Goal: Task Accomplishment & Management: Complete application form

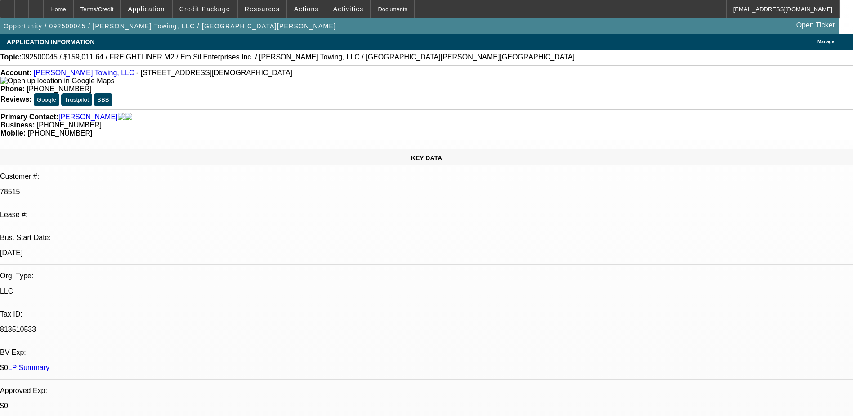
select select "0"
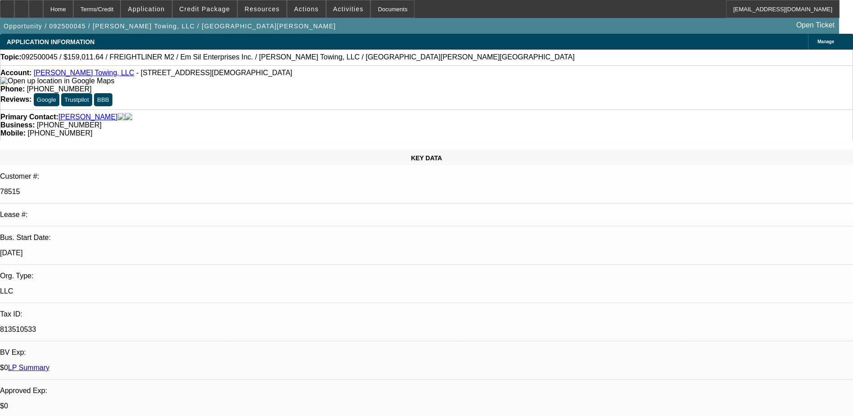
select select "0"
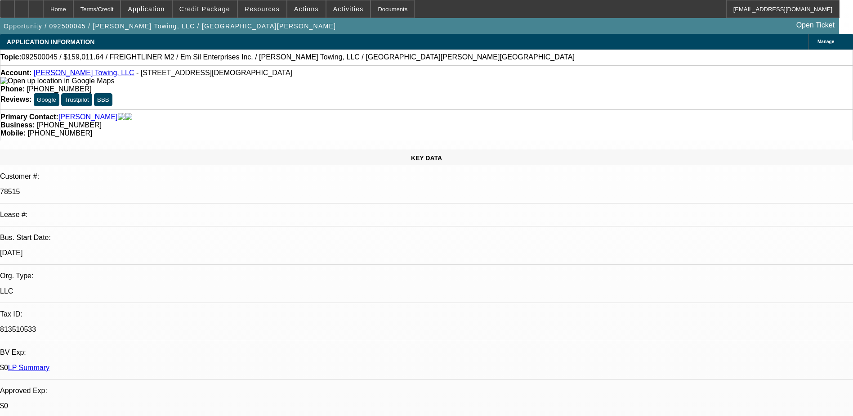
select select "0"
select select "1"
select select "3"
select select "6"
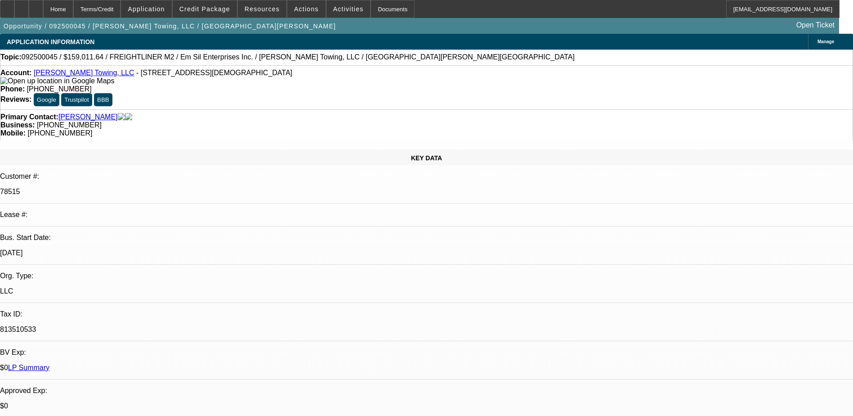
select select "1"
select select "3"
select select "6"
select select "1"
select select "3"
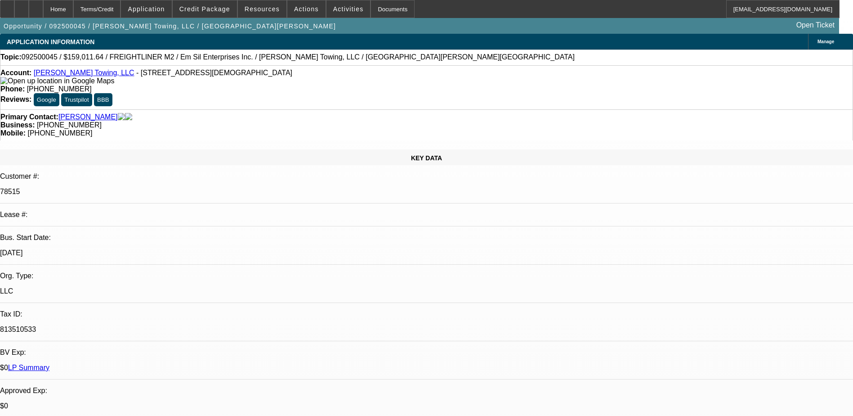
select select "6"
select select "1"
select select "3"
select select "6"
click at [29, 13] on div at bounding box center [21, 9] width 14 height 18
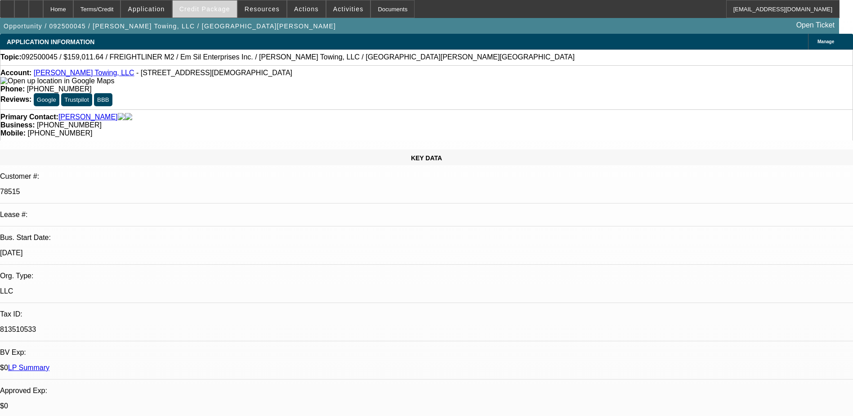
click at [228, 8] on span "Credit Package" at bounding box center [204, 8] width 51 height 7
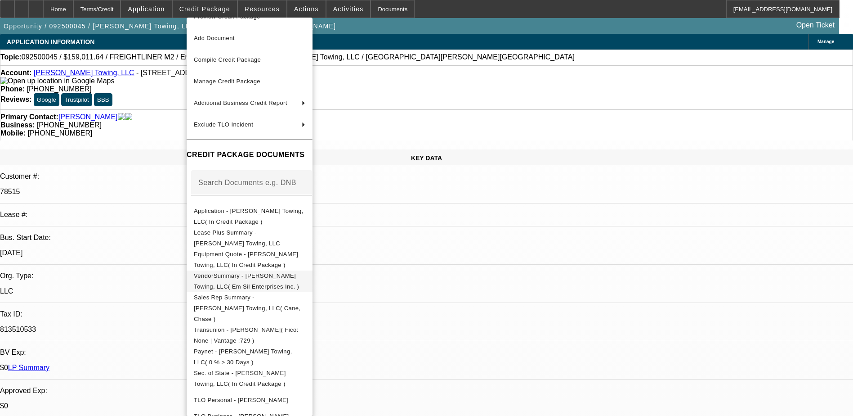
scroll to position [50, 0]
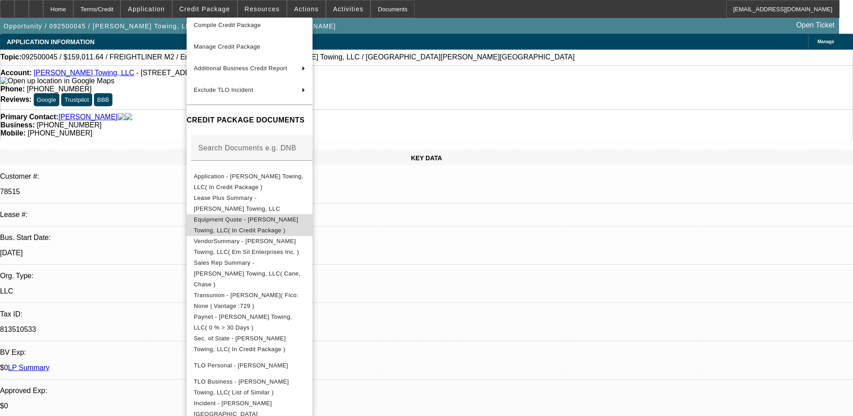
click at [266, 219] on span "Equipment Quote - Tyler Clark's Towing, LLC( In Credit Package )" at bounding box center [246, 225] width 104 height 18
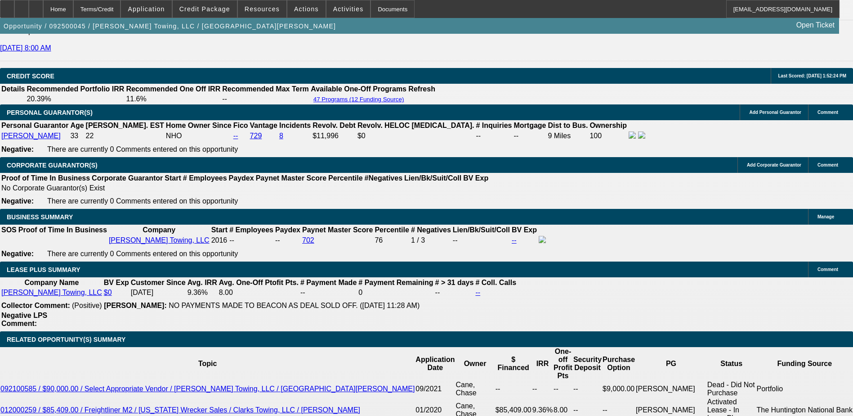
scroll to position [1259, 0]
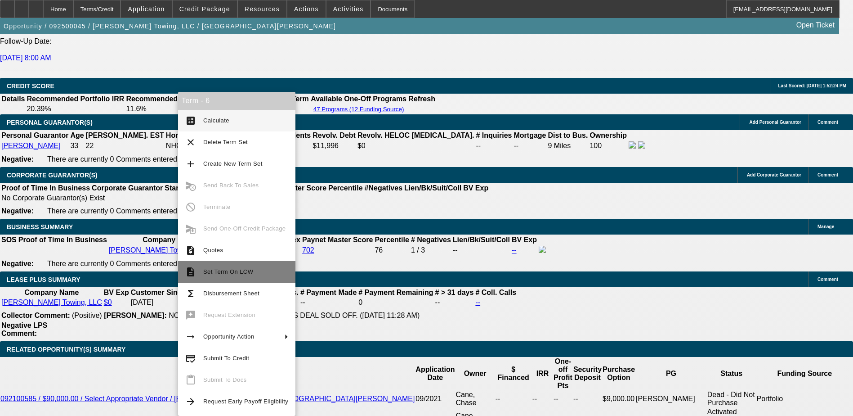
click at [228, 270] on span "Set Term On LCW" at bounding box center [228, 271] width 50 height 7
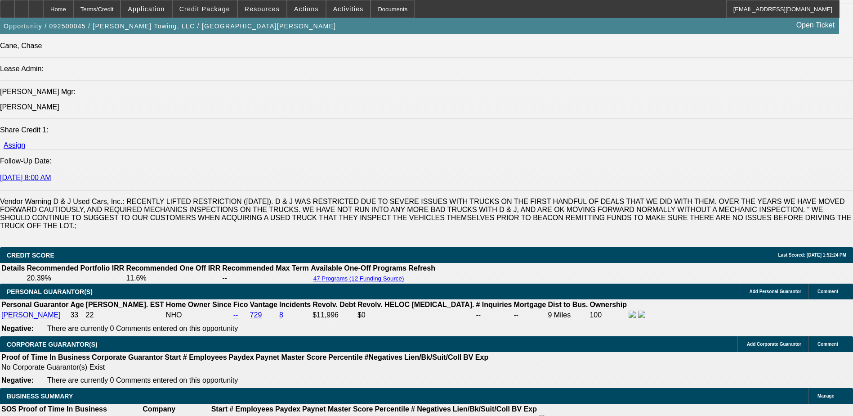
select select "0"
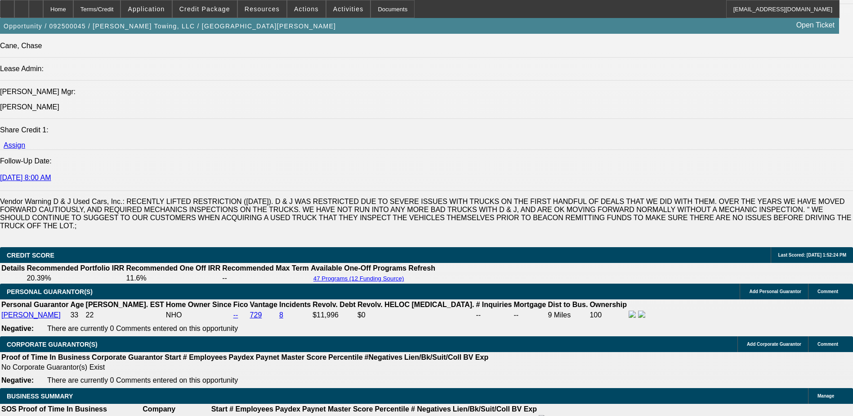
select select "0"
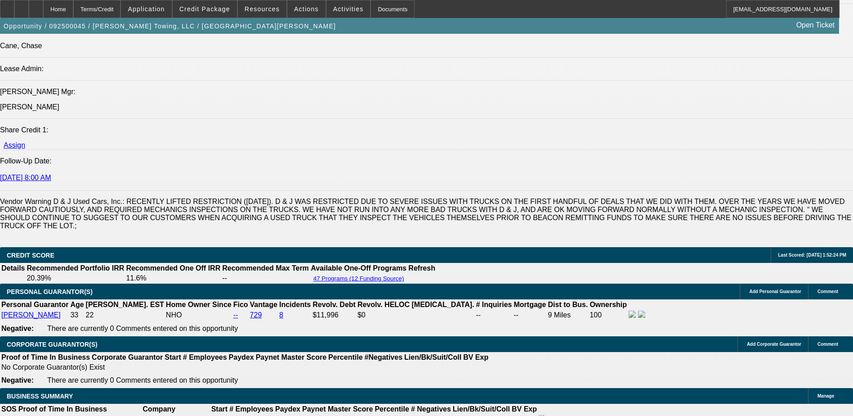
select select "0"
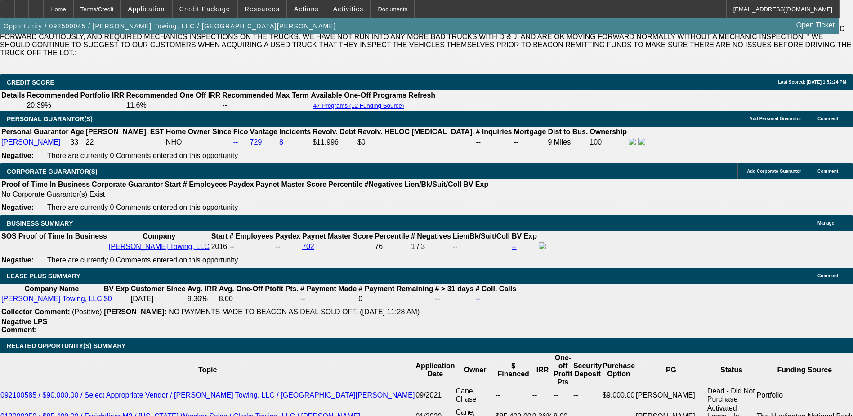
select select "1"
select select "3"
select select "6"
select select "1"
select select "3"
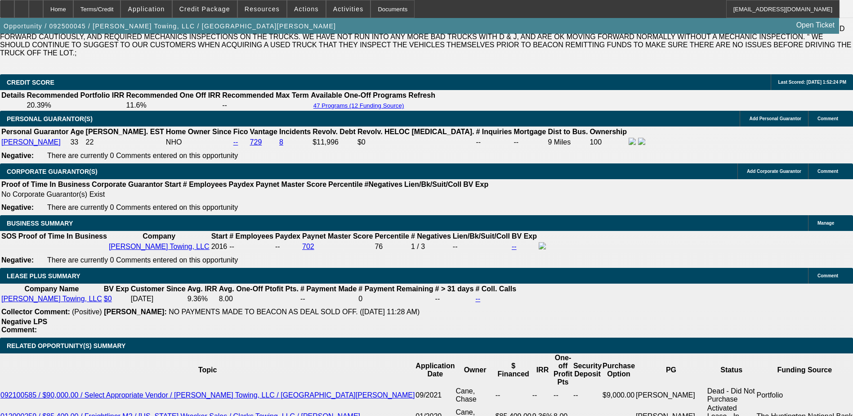
select select "6"
select select "1"
select select "3"
select select "6"
select select "1"
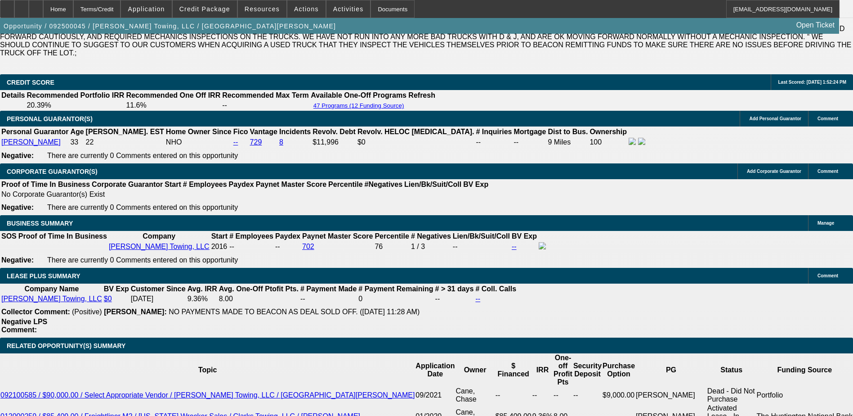
select select "3"
select select "6"
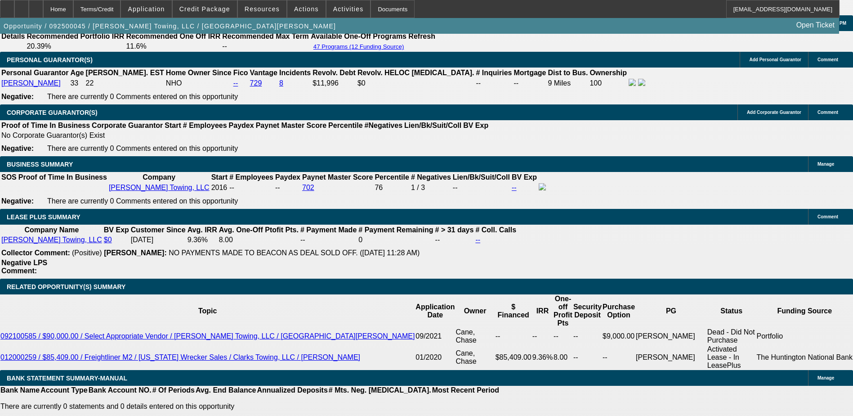
type input "$0.00"
type input "UNKNOWN"
type input "$2,125.91"
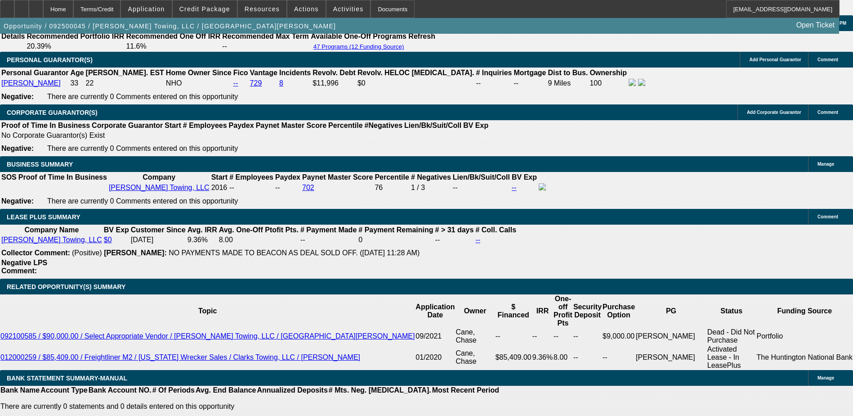
type input "$10,000.00"
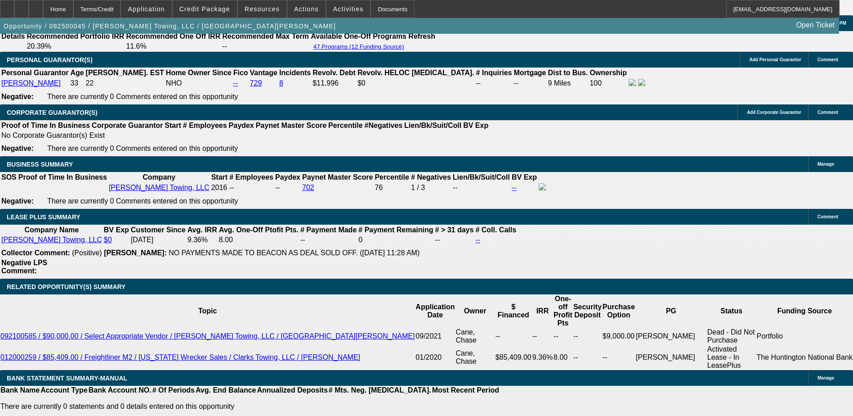
type input "1"
type input "1875"
type input "9.3"
type input "$1,875.00"
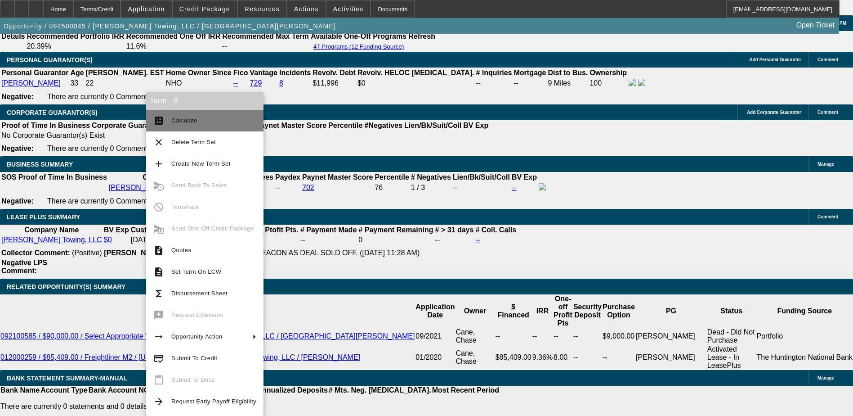
click at [178, 121] on span "Calculate" at bounding box center [184, 120] width 26 height 7
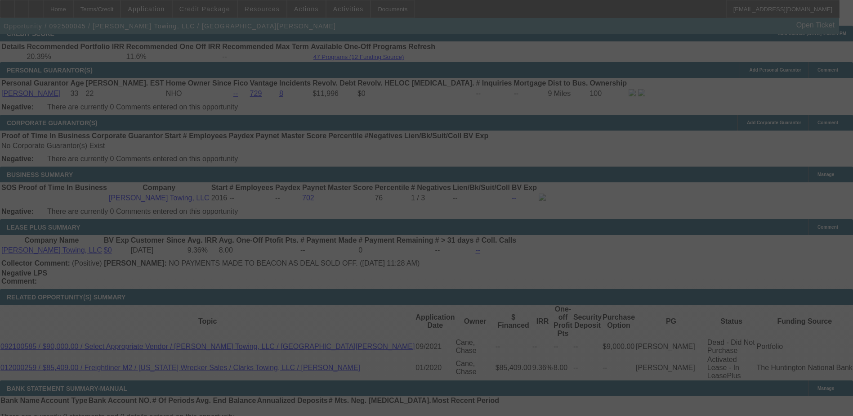
select select "0"
select select "3"
select select "0"
select select "6"
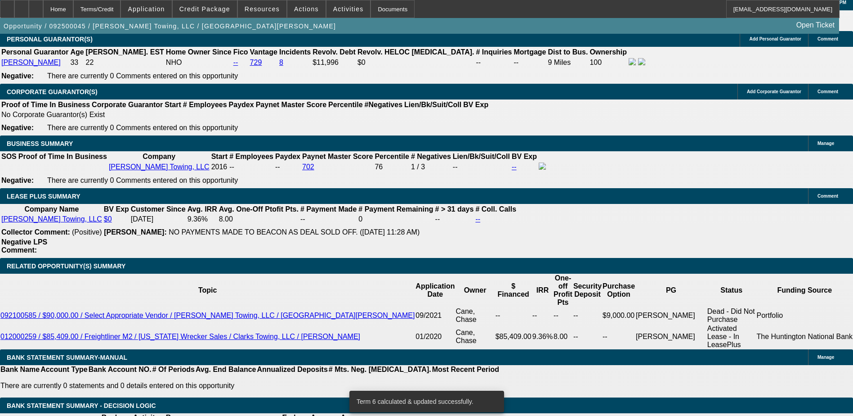
scroll to position [1406, 0]
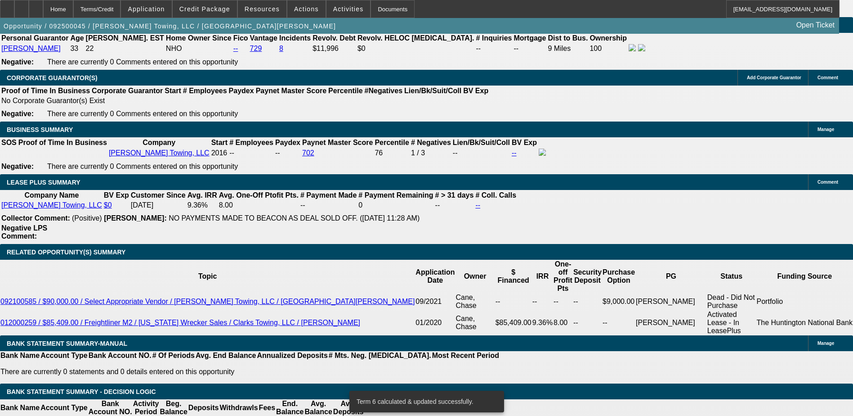
type input "18"
type input "UNKNOWN"
type input "1889"
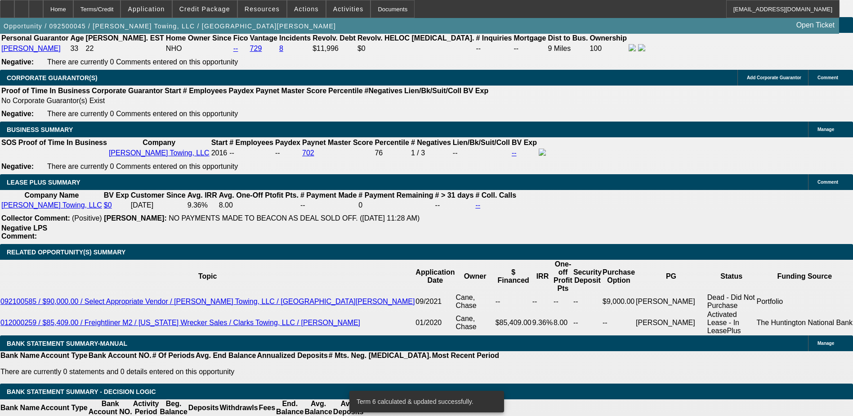
type input "9.7"
type input "$1,889.00"
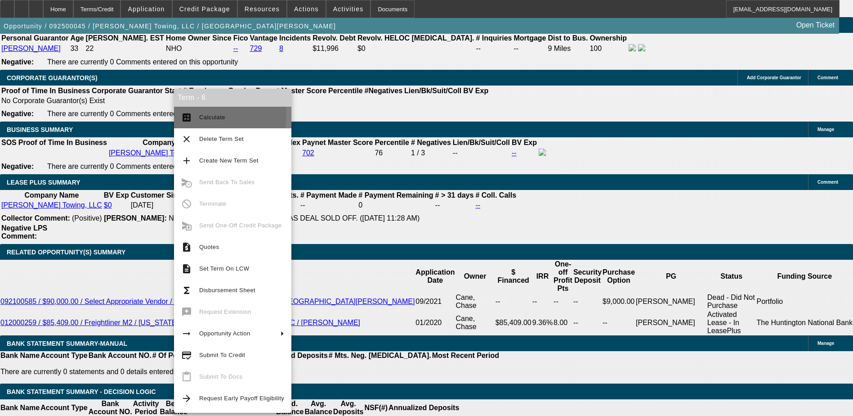
click at [208, 116] on span "Calculate" at bounding box center [212, 117] width 26 height 7
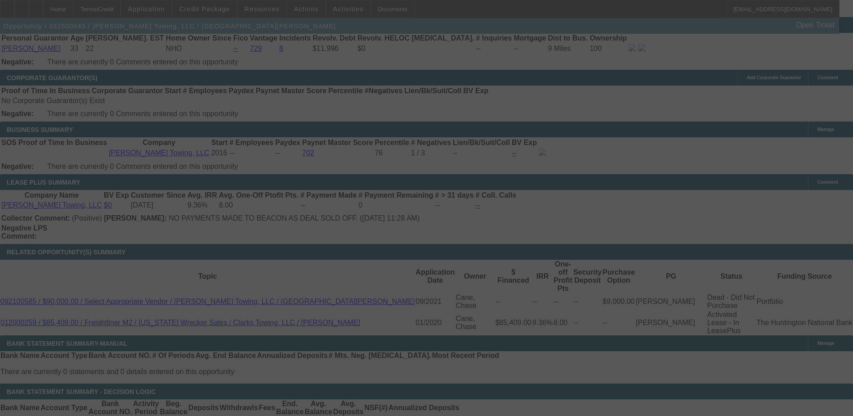
select select "0"
select select "3"
select select "0"
select select "6"
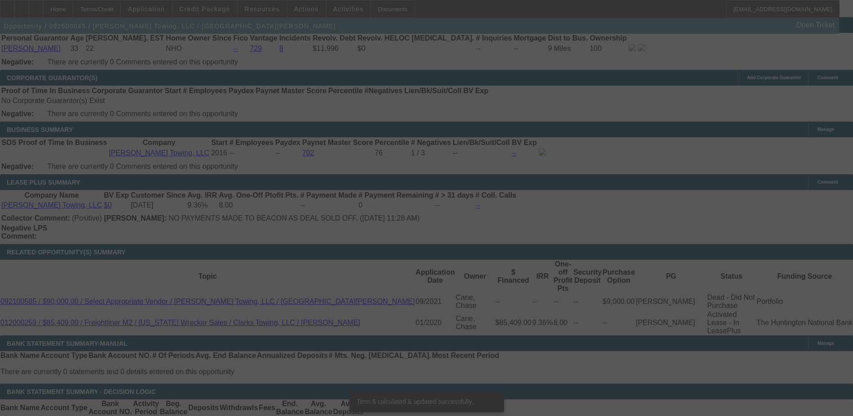
scroll to position [1401, 0]
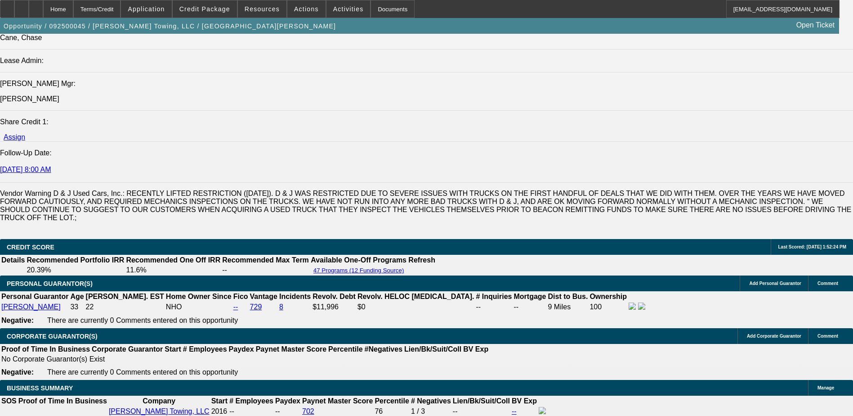
scroll to position [1266, 0]
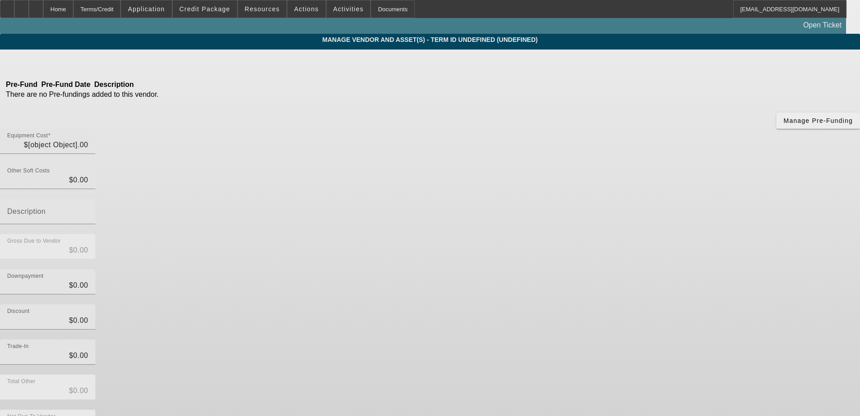
type input "$84,900.00"
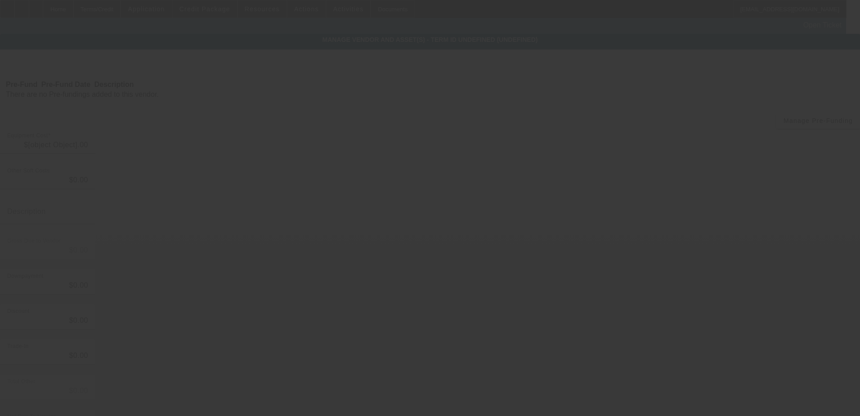
type input "$84,900.00"
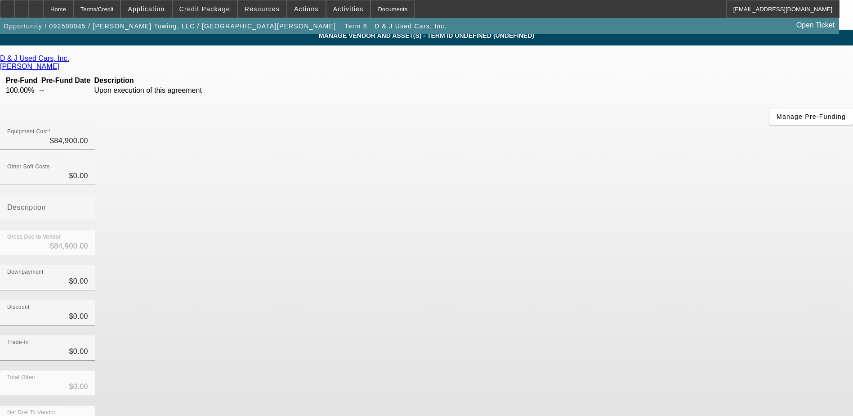
scroll to position [6, 0]
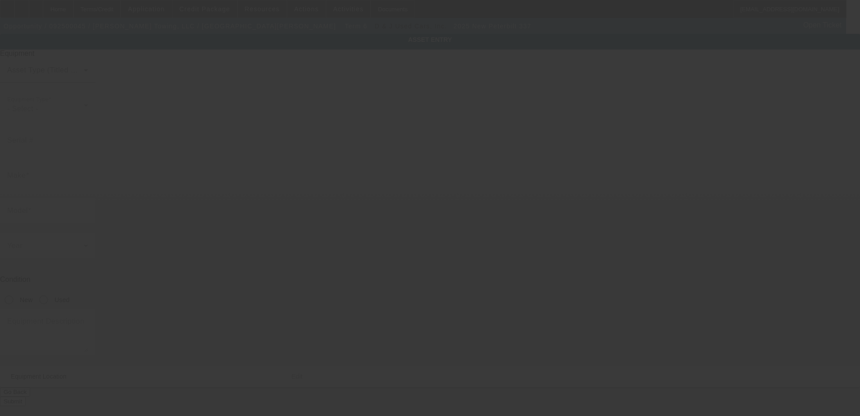
type input "2NP2HM6X4PM857716"
type input "Peterbilt"
type input "337"
radio input "true"
type textarea "rollback"
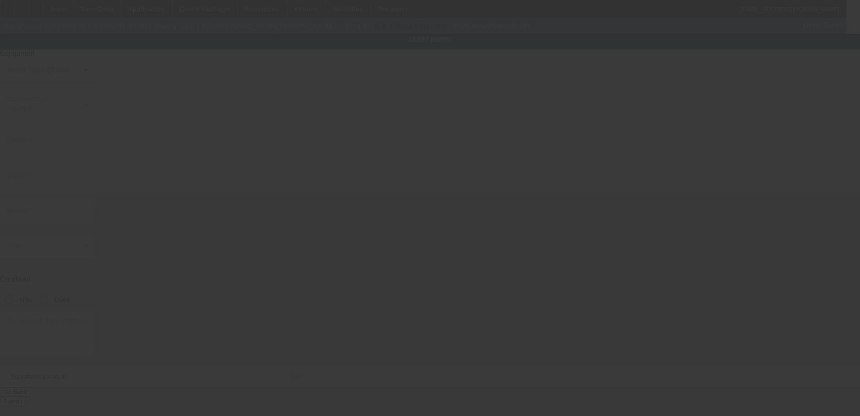
type input "229 Live Oak Church Rd"
type input "Hinesville"
type input "31313"
type input "Liberty"
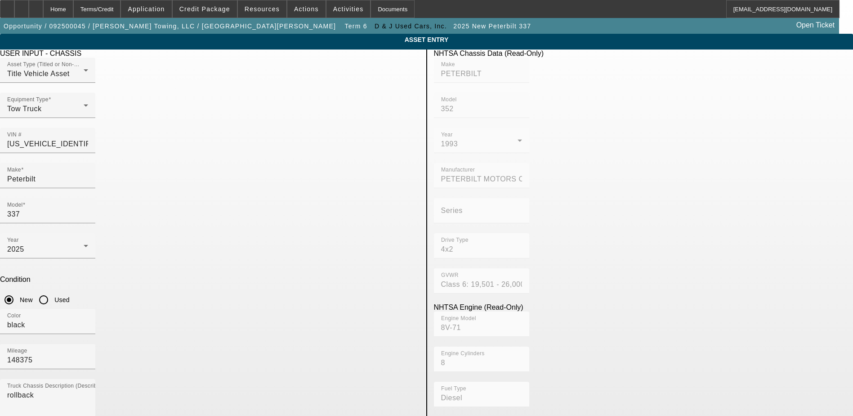
click at [53, 291] on input "Used" at bounding box center [44, 300] width 18 height 18
radio input "true"
click at [95, 258] on div at bounding box center [47, 263] width 95 height 10
click at [84, 244] on div "2025" at bounding box center [45, 249] width 76 height 11
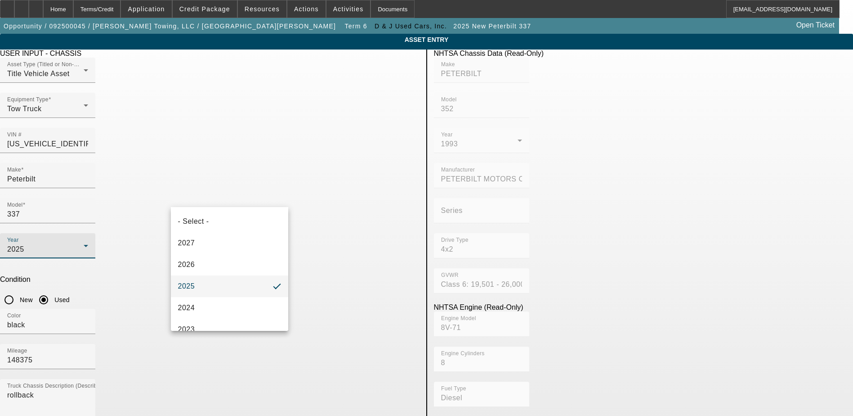
scroll to position [45, 0]
click at [212, 280] on mat-option "2023" at bounding box center [230, 284] width 118 height 22
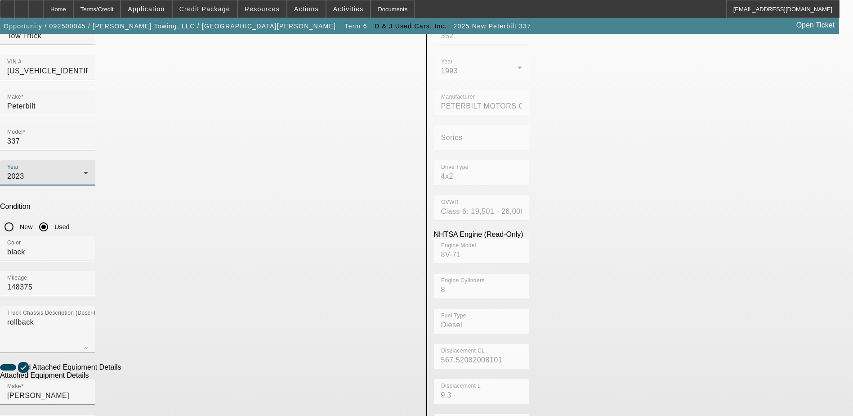
scroll to position [164, 0]
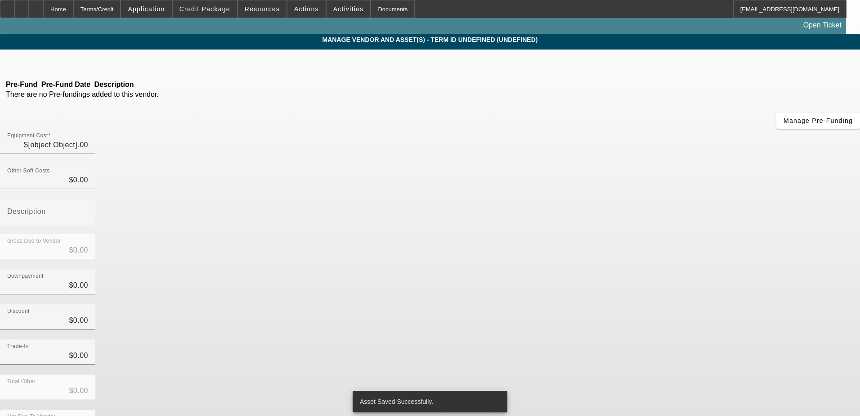
type input "$84,900.00"
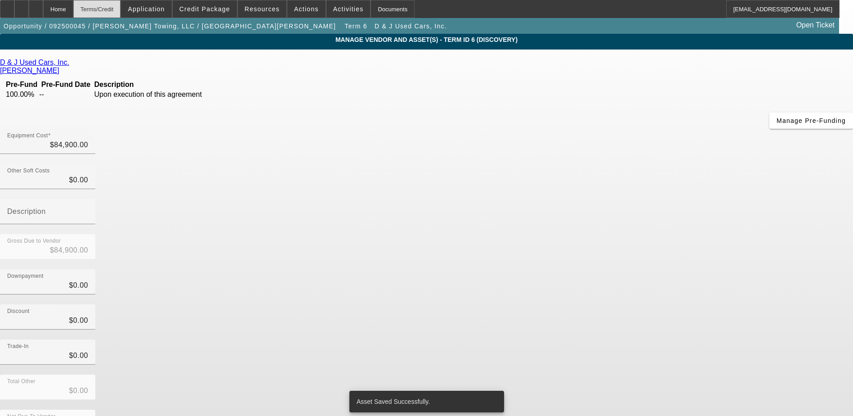
drag, startPoint x: 99, startPoint y: 14, endPoint x: 105, endPoint y: 13, distance: 6.4
click at [104, 13] on div "Terms/Credit" at bounding box center [97, 9] width 48 height 18
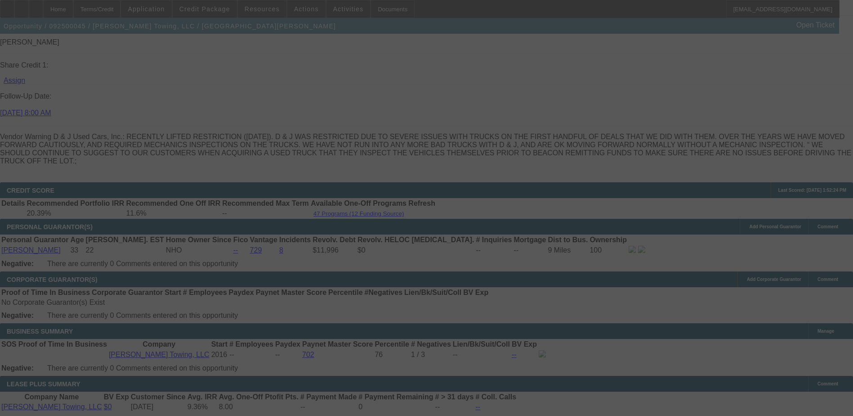
scroll to position [1265, 0]
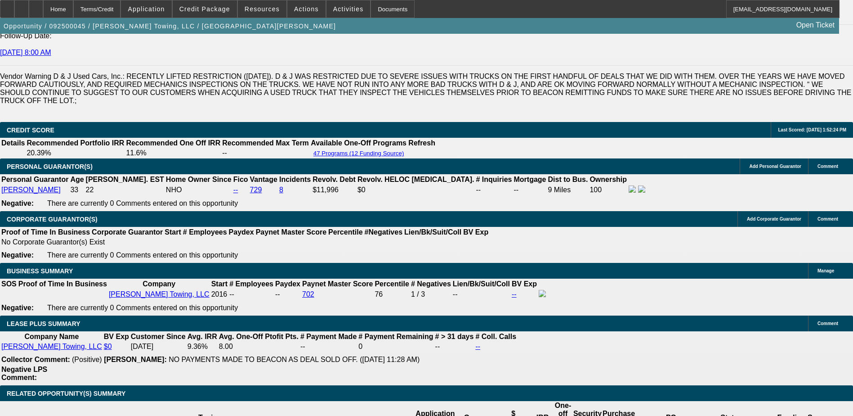
select select "0"
select select "3"
select select "0"
select select "6"
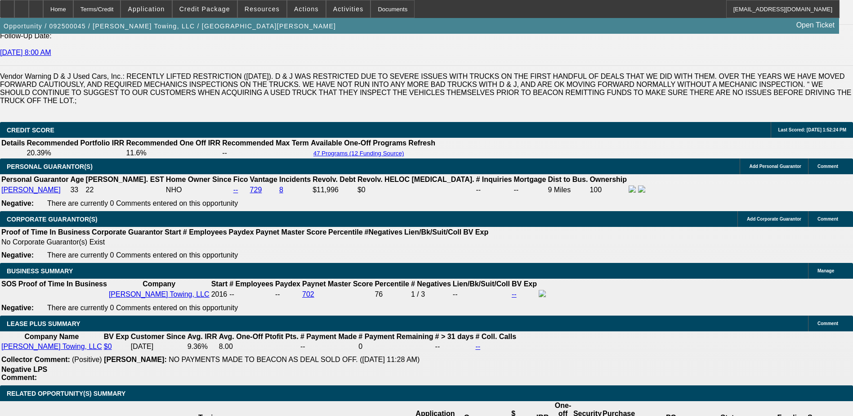
select select "0"
select select "3"
select select "0"
select select "6"
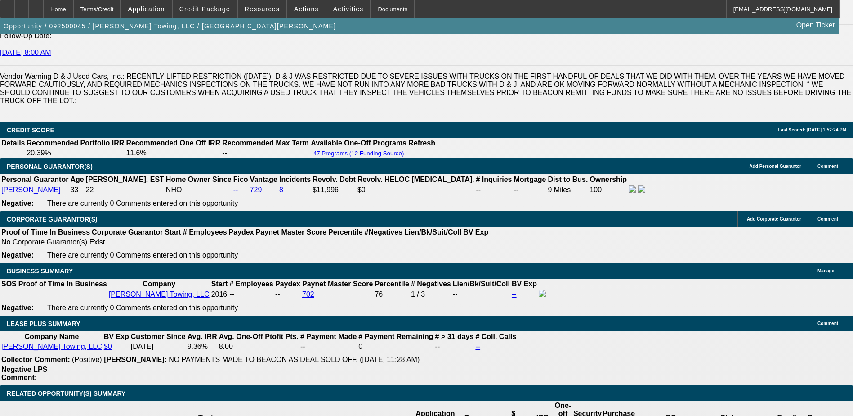
select select "0"
select select "3"
select select "0"
select select "6"
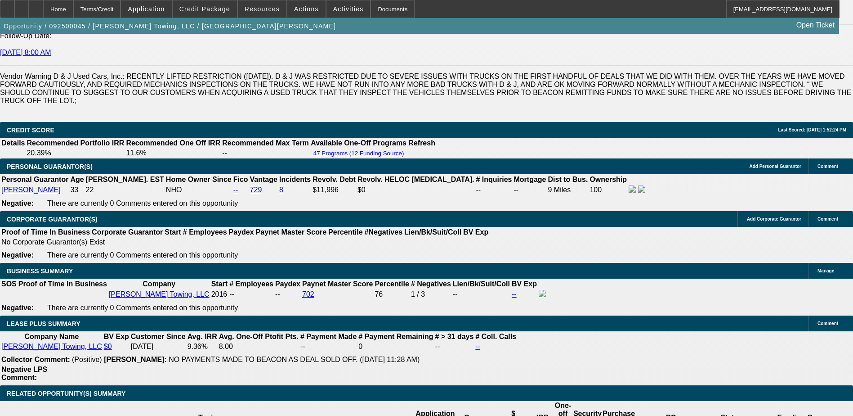
select select "0"
select select "3"
select select "0"
select select "6"
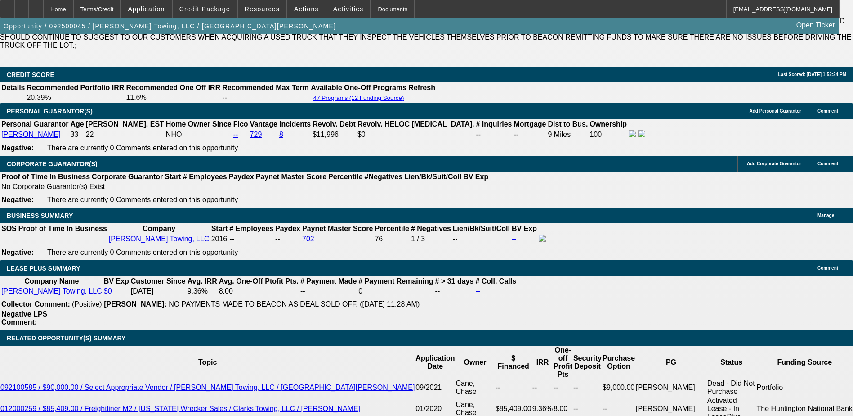
scroll to position [1317, 0]
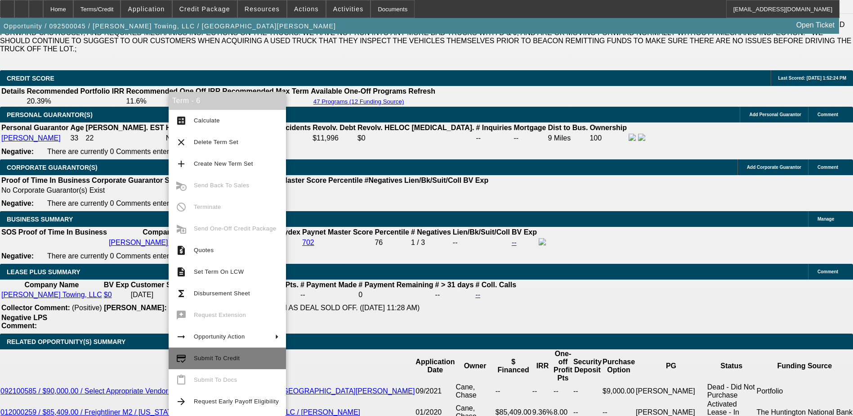
click at [203, 359] on span "Submit To Credit" at bounding box center [217, 357] width 46 height 7
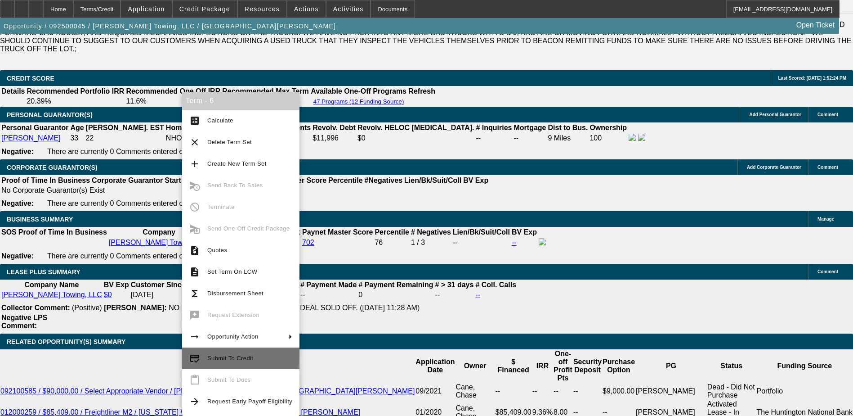
click at [226, 353] on span "Submit To Credit" at bounding box center [249, 358] width 85 height 11
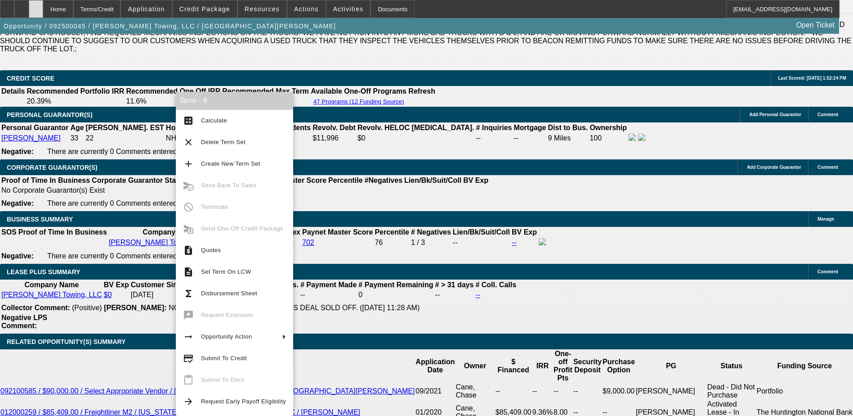
click at [43, 13] on div at bounding box center [36, 9] width 14 height 18
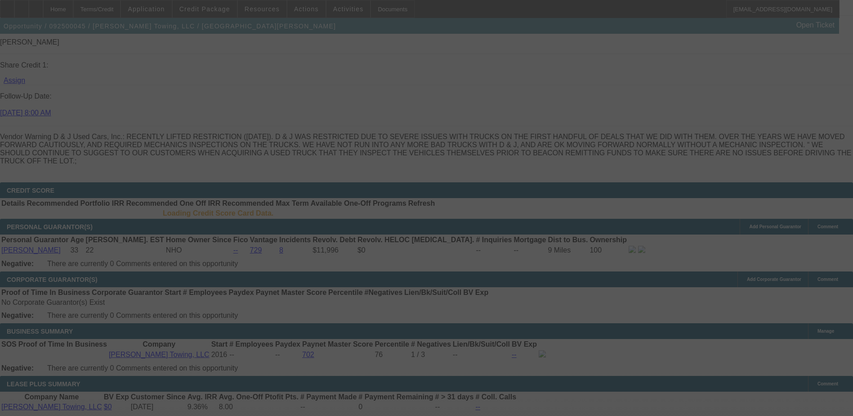
scroll to position [1268, 0]
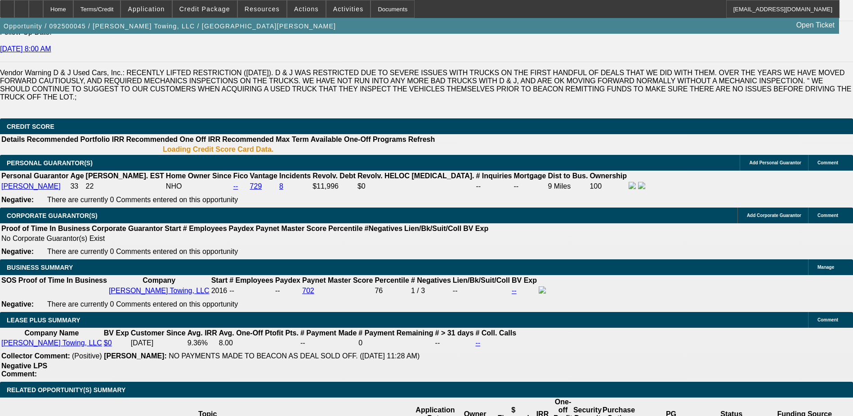
select select "0"
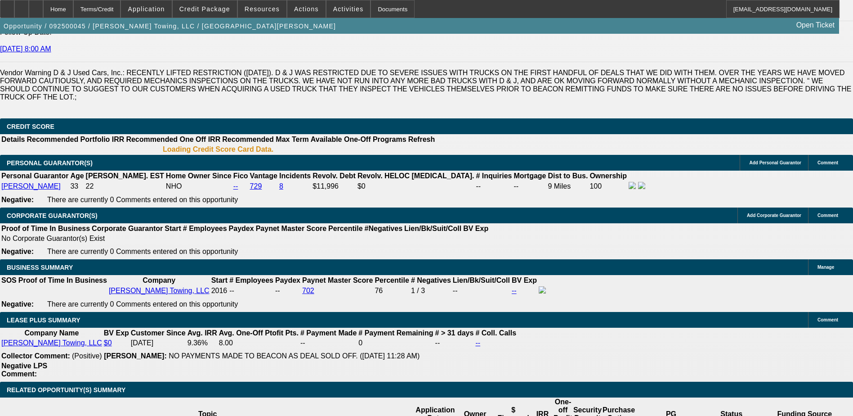
select select "0"
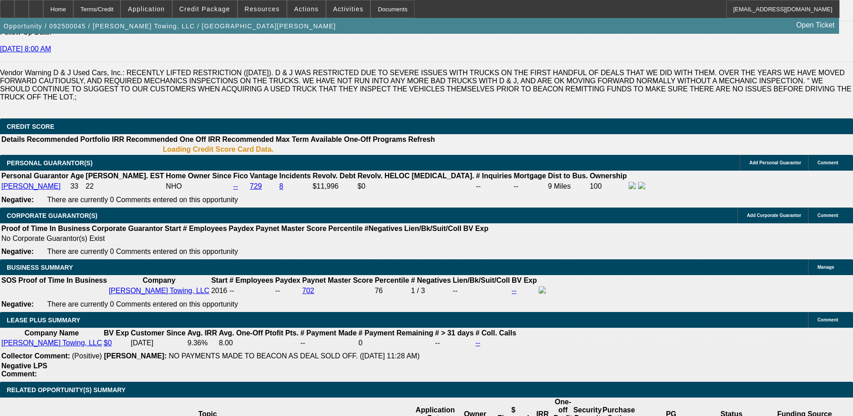
select select "0"
select select "1"
select select "3"
select select "6"
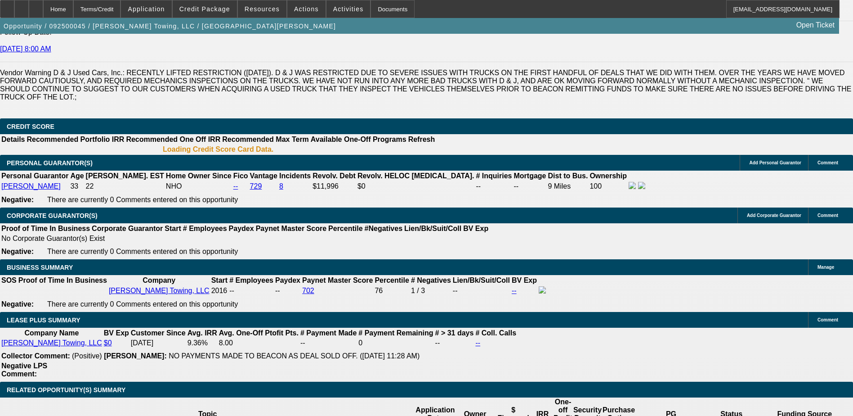
select select "1"
select select "3"
select select "6"
select select "1"
select select "3"
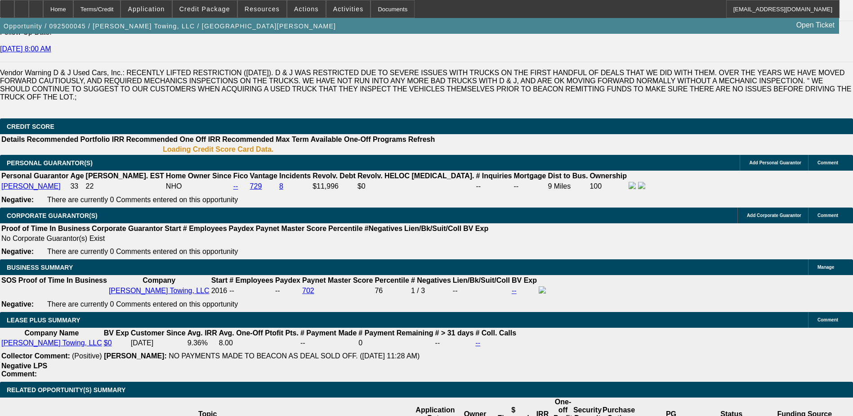
select select "6"
select select "1"
select select "3"
select select "6"
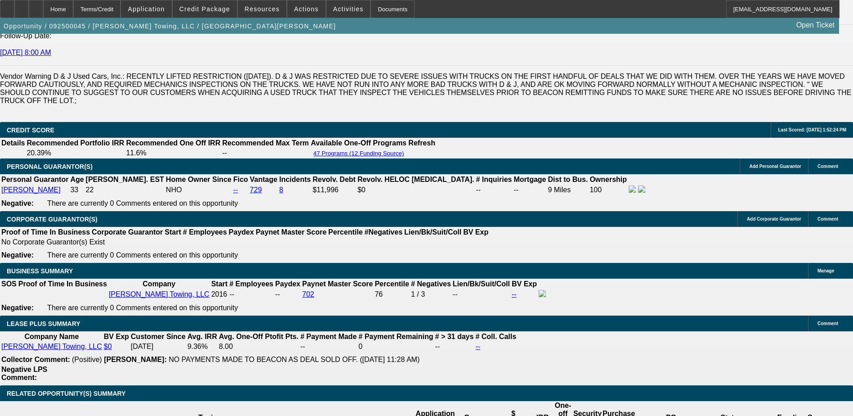
scroll to position [1317, 0]
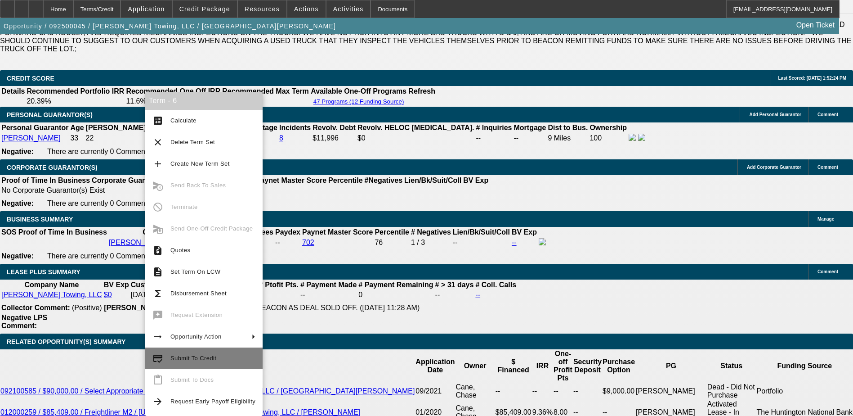
click at [186, 354] on span "Submit To Credit" at bounding box center [212, 358] width 85 height 11
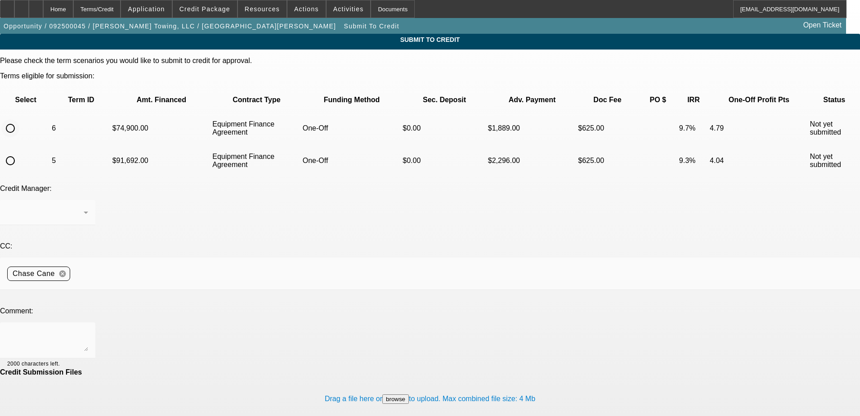
click at [19, 119] on input "radio" at bounding box center [10, 128] width 18 height 18
radio input "true"
click at [88, 329] on textarea at bounding box center [47, 340] width 81 height 22
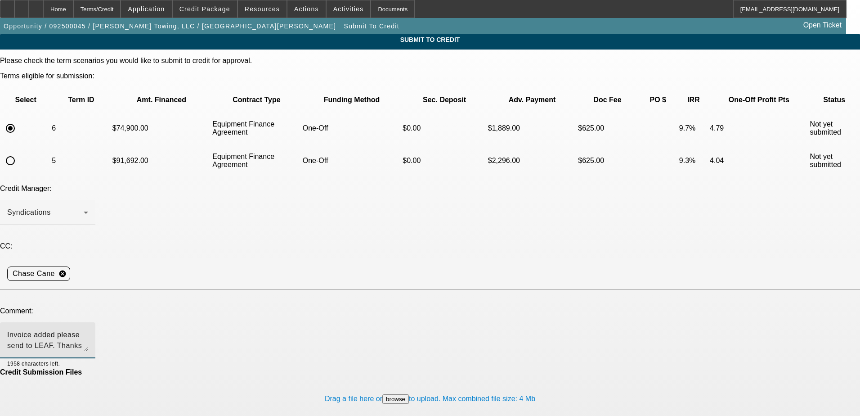
type textarea "Invoice added please send to LEAF. Thanks"
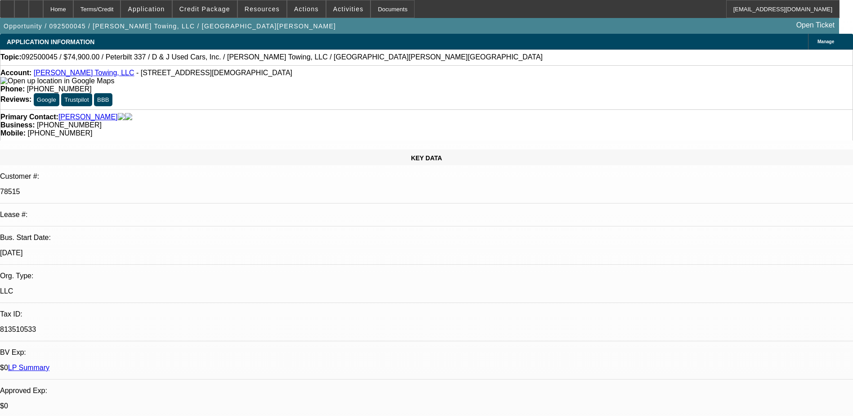
select select "0"
select select "3"
select select "0"
select select "6"
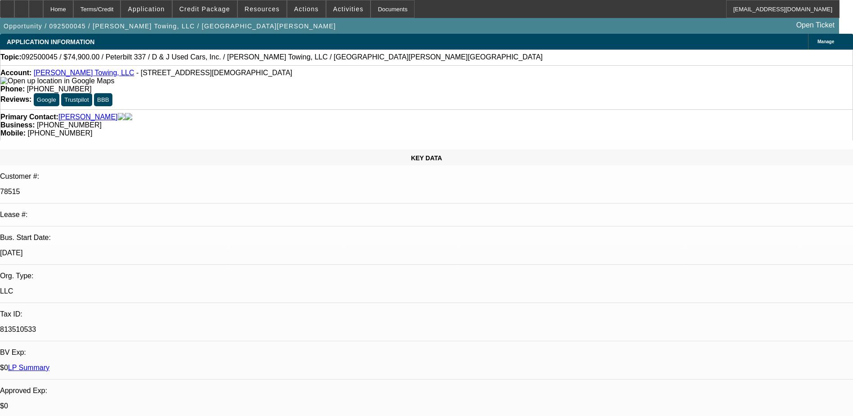
select select "0"
select select "3"
select select "0"
select select "6"
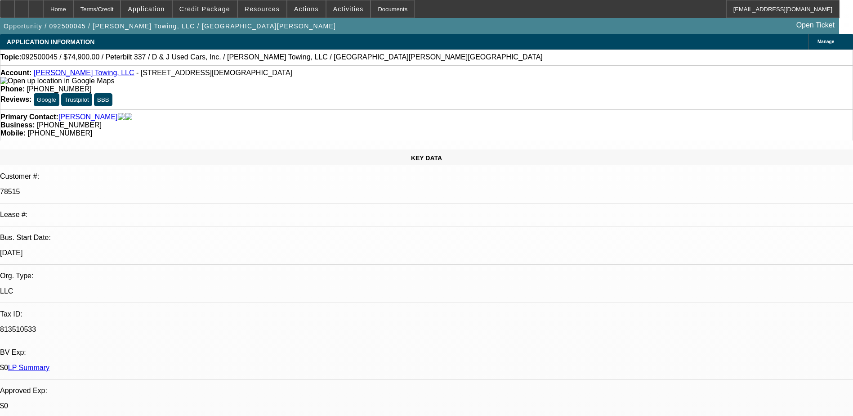
select select "0"
select select "3"
select select "0"
select select "6"
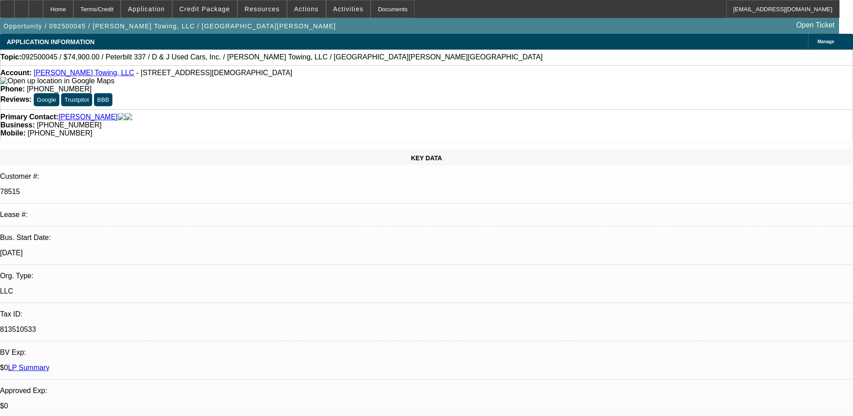
select select "0"
select select "3"
select select "0"
select select "6"
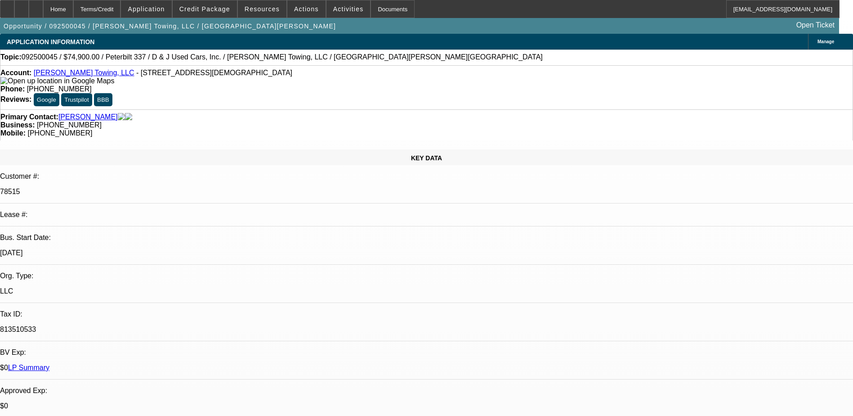
click at [49, 363] on link "LP Summary" at bounding box center [28, 367] width 41 height 8
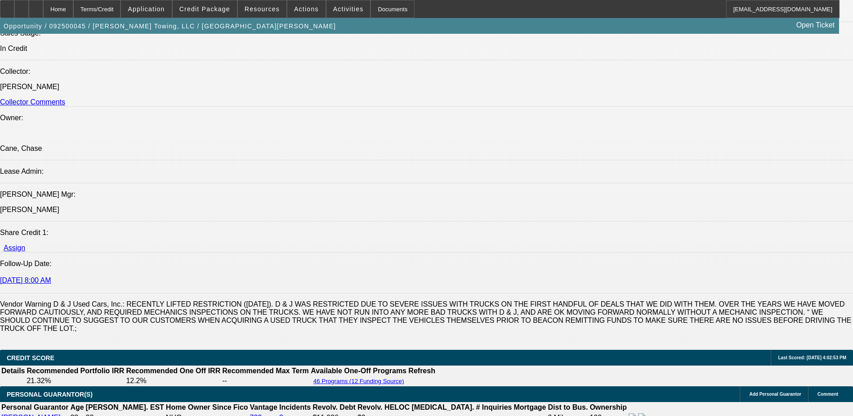
scroll to position [1214, 0]
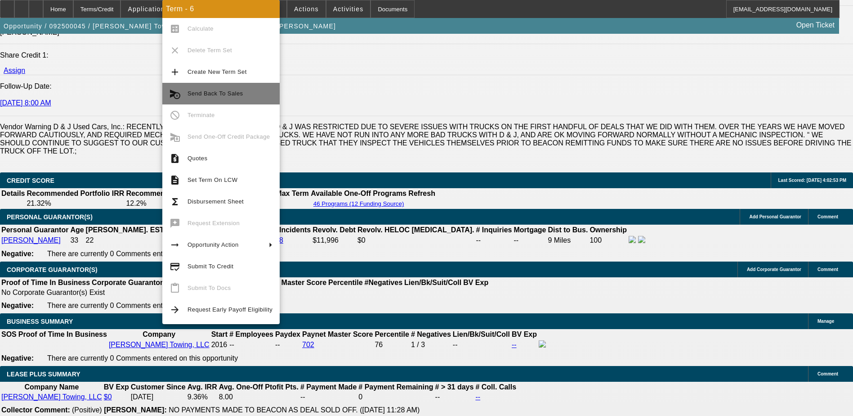
click at [189, 93] on span "Send Back To Sales" at bounding box center [215, 93] width 55 height 7
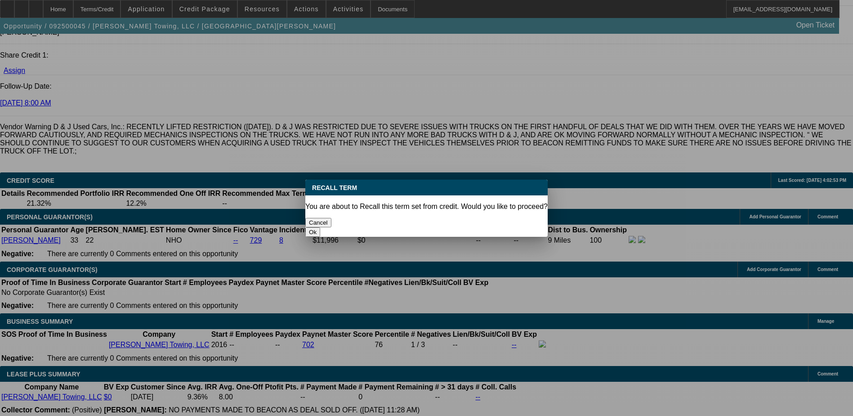
scroll to position [0, 0]
click at [464, 206] on div "You are about to Recall this term set from credit. Would you like to proceed?" at bounding box center [426, 206] width 242 height 8
click at [320, 227] on button "Ok" at bounding box center [312, 231] width 15 height 9
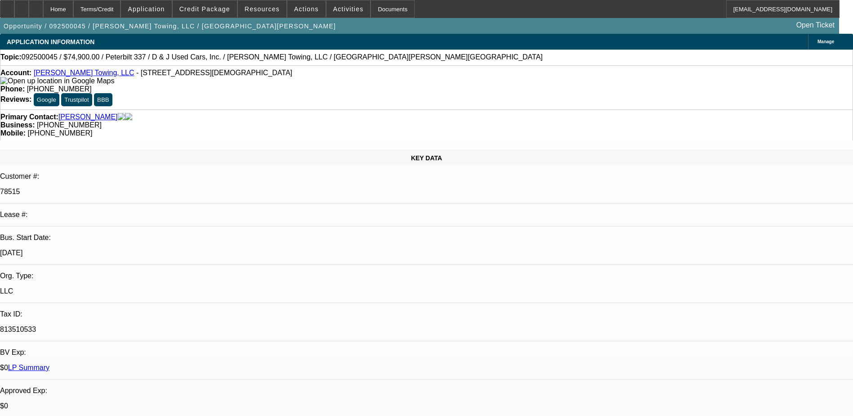
type textarea "removing DP for now"
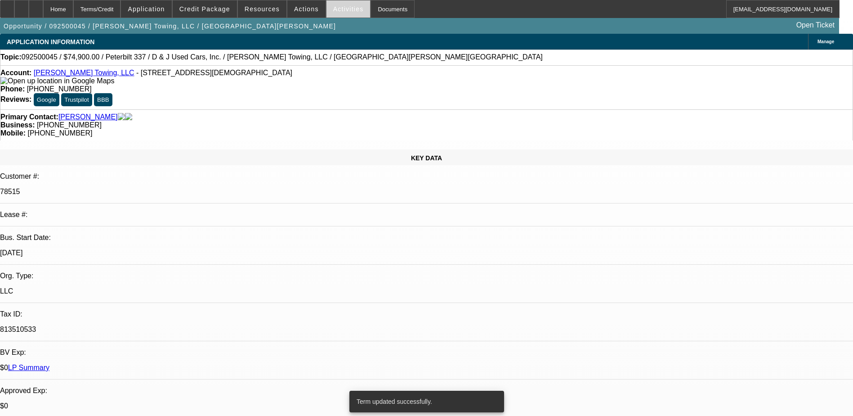
select select "0"
select select "3"
select select "0"
select select "6"
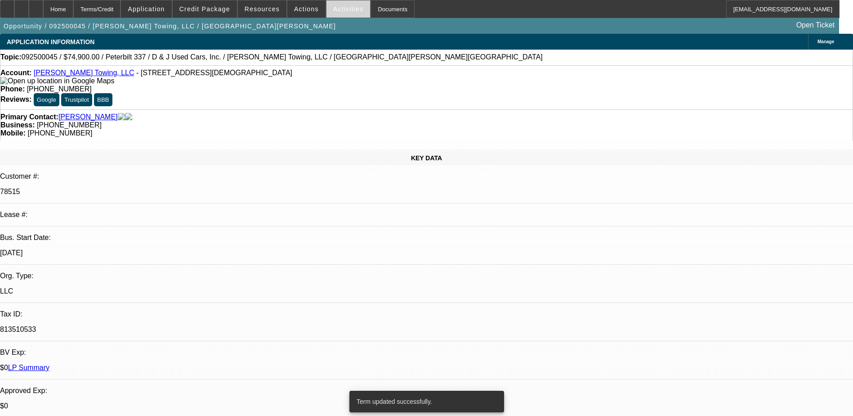
select select "0"
select select "3"
select select "0"
select select "6"
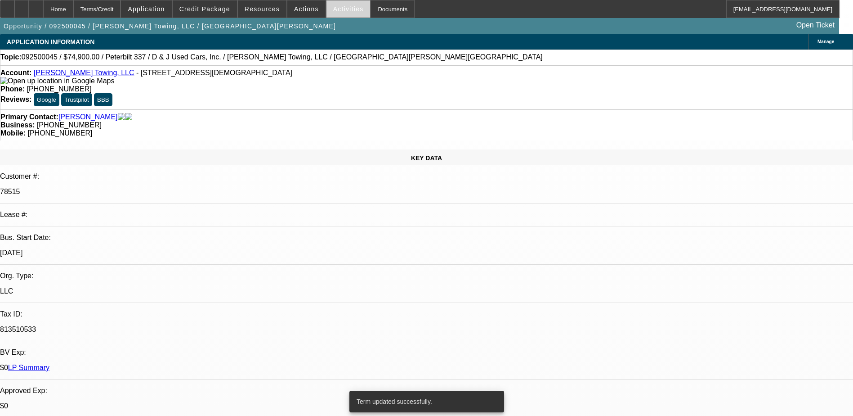
select select "0"
select select "3"
select select "0"
select select "6"
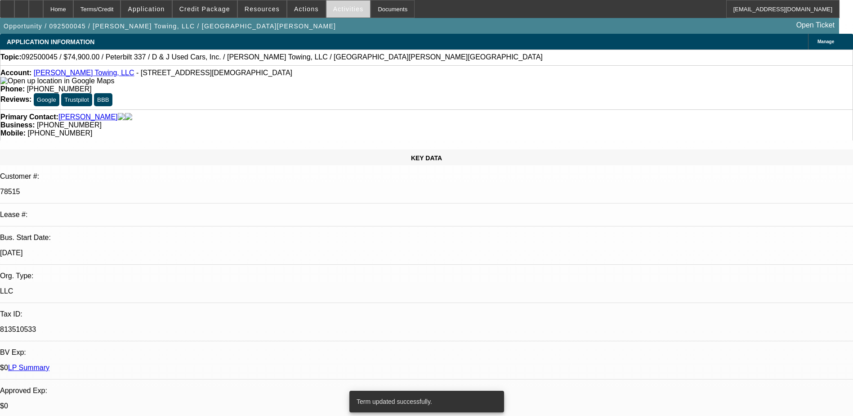
select select "0"
select select "3"
select select "0"
select select "6"
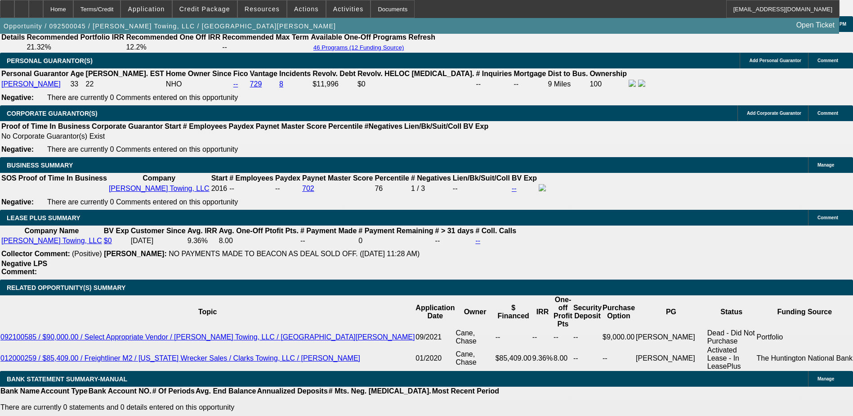
scroll to position [1349, 0]
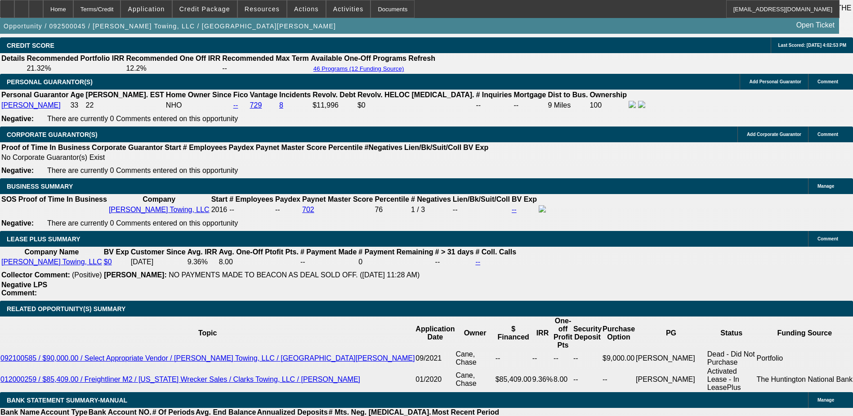
type input "$0.00"
type input "UNKNOWN"
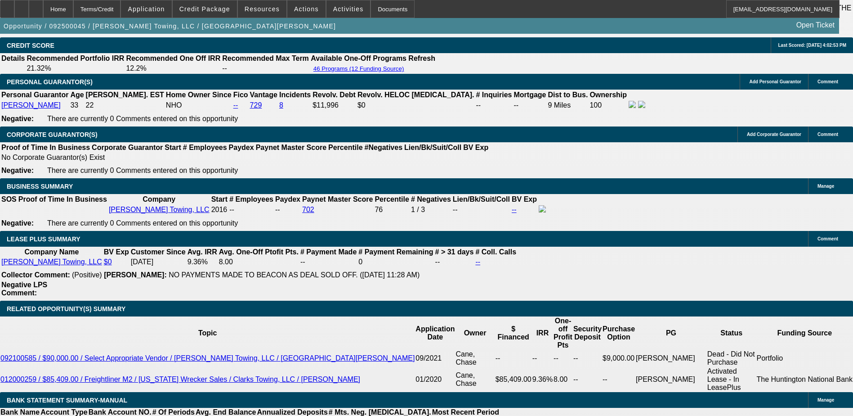
type input "2"
type input "2139"
type input "9.6"
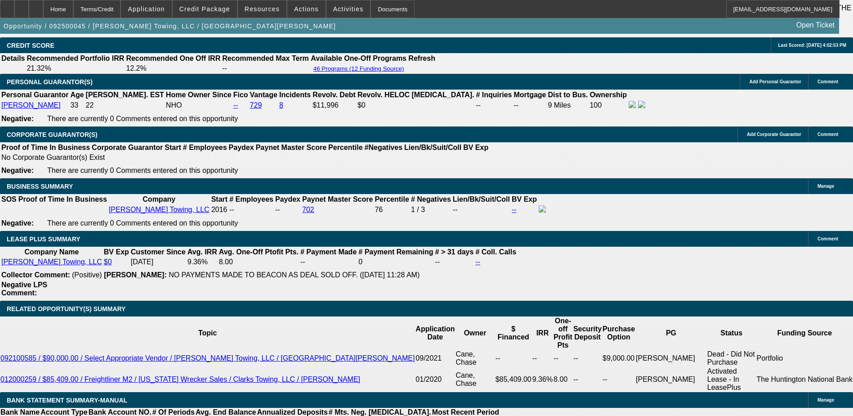
type input "$2,139.00"
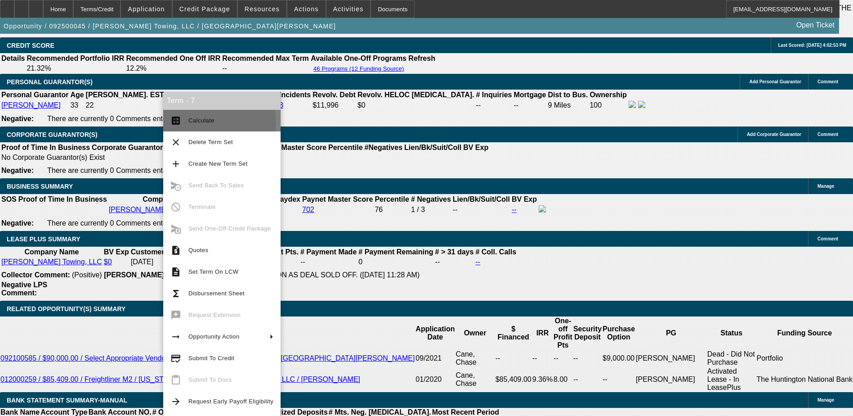
click at [207, 123] on span "Calculate" at bounding box center [201, 120] width 26 height 7
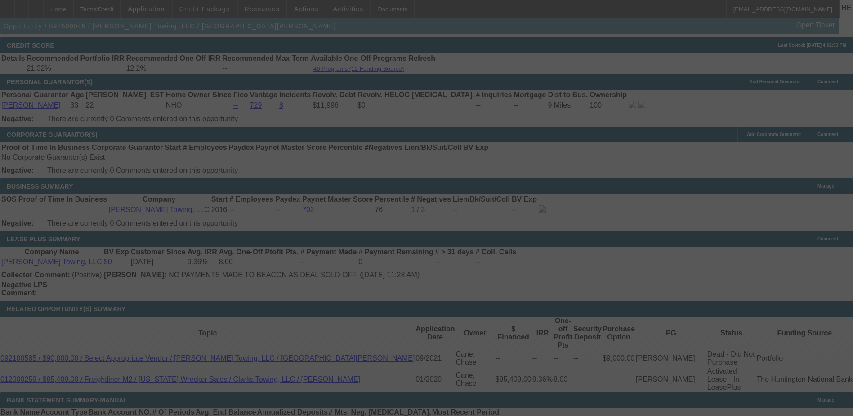
select select "0"
select select "3"
select select "0"
select select "6"
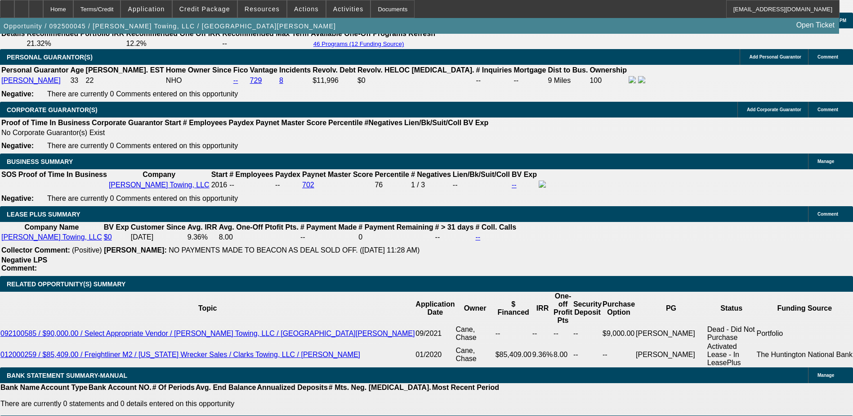
scroll to position [1394, 0]
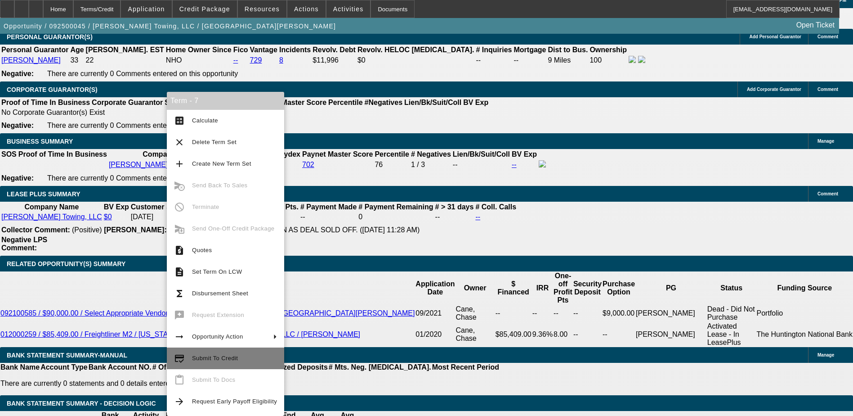
click at [215, 356] on span "Submit To Credit" at bounding box center [215, 357] width 46 height 7
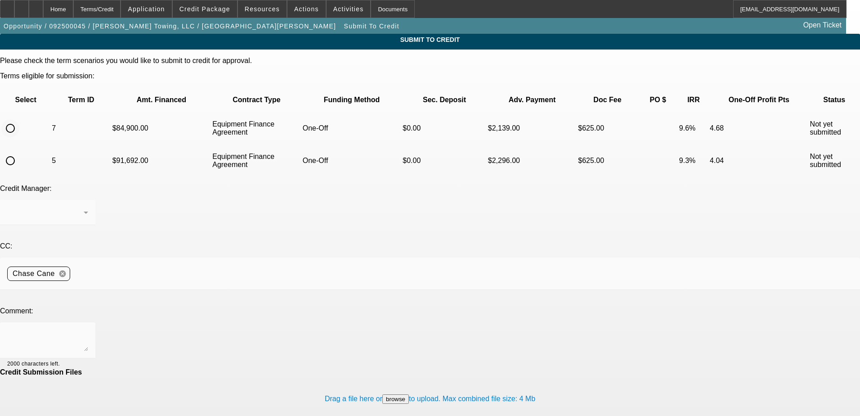
click at [19, 119] on input "radio" at bounding box center [10, 128] width 18 height 18
radio input "true"
click at [88, 329] on textarea at bounding box center [47, 340] width 81 height 22
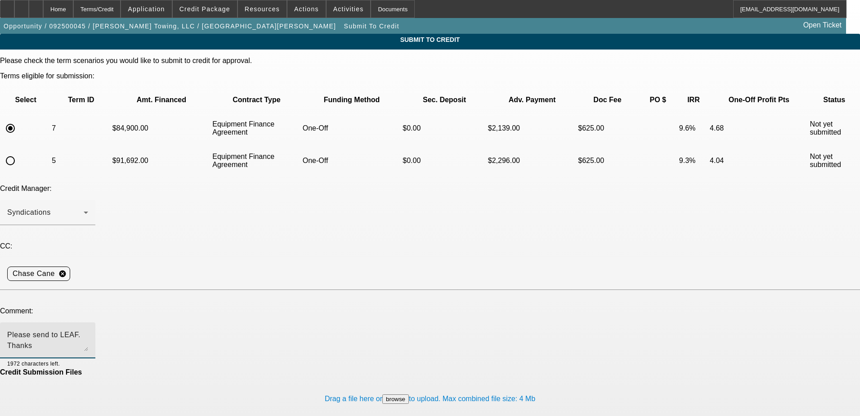
type textarea "Please send to LEAF. Thanks"
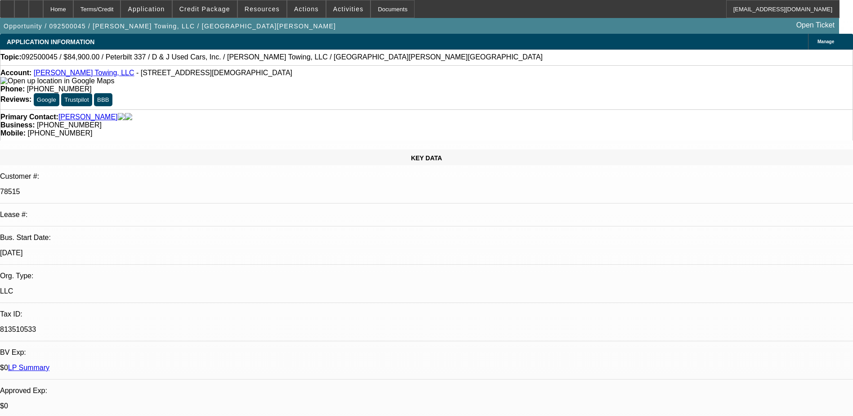
select select "0"
select select "3"
select select "0"
select select "6"
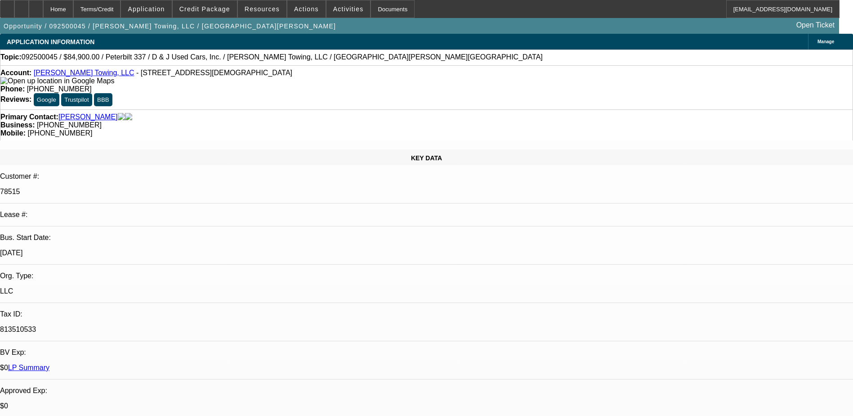
select select "0"
select select "3"
select select "0"
select select "6"
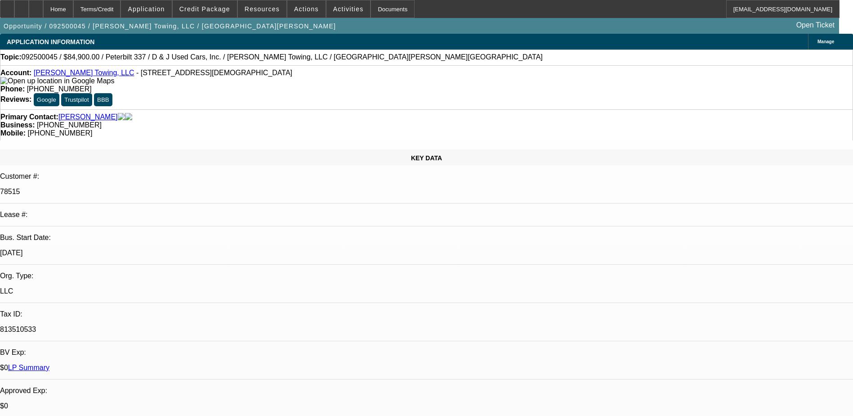
select select "0"
select select "3"
select select "0"
select select "6"
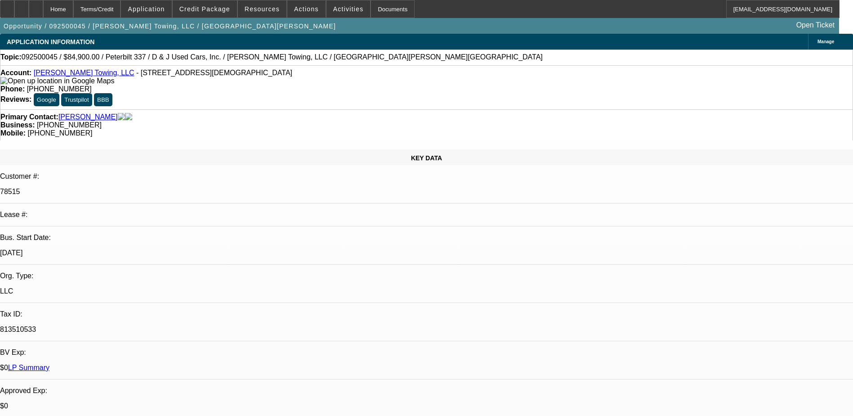
select select "0"
select select "3"
select select "0"
select select "6"
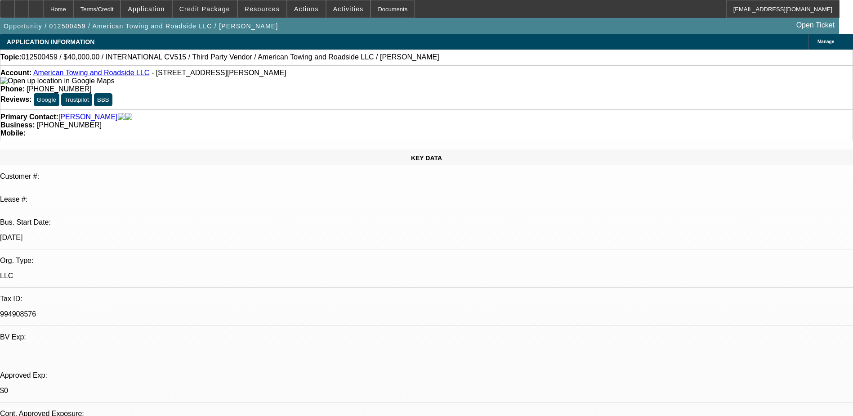
select select "0.2"
select select "2"
select select "0.1"
select select "1"
select select "2"
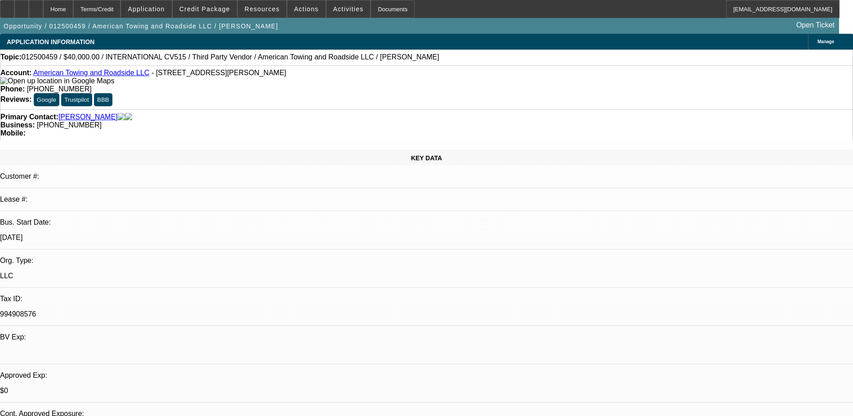
select select "4"
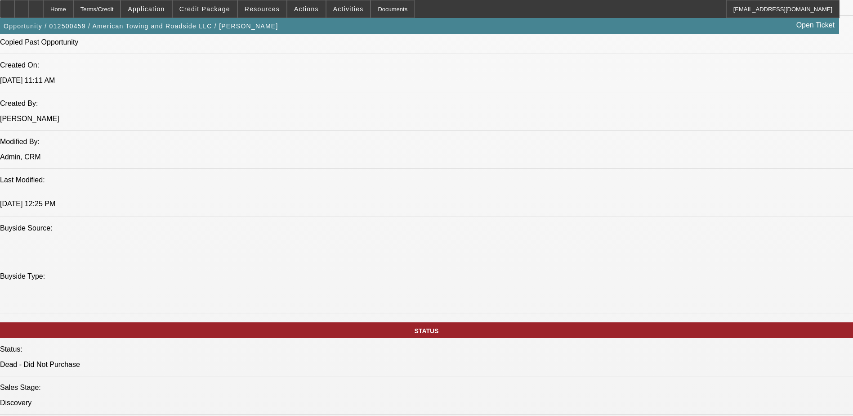
scroll to position [855, 0]
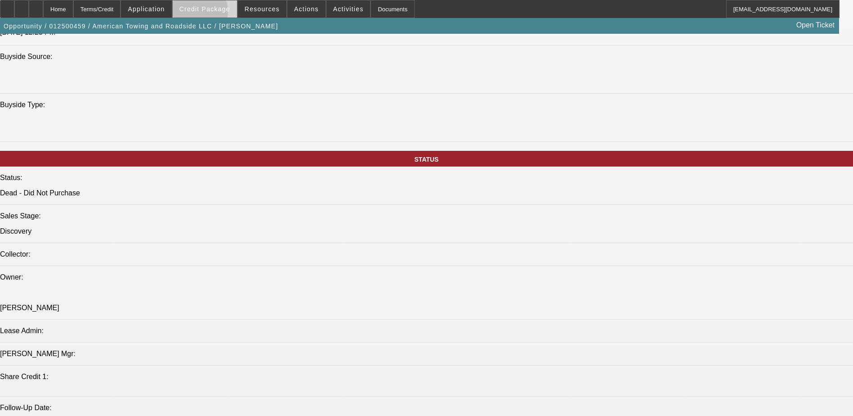
click at [208, 14] on span at bounding box center [205, 9] width 64 height 22
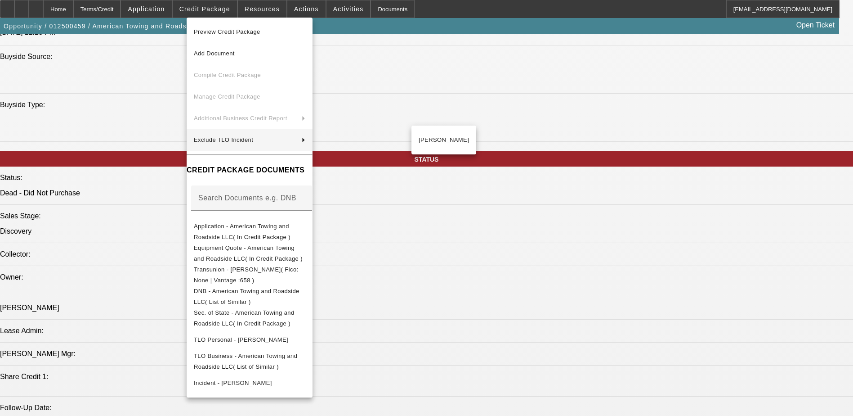
click at [473, 225] on div at bounding box center [426, 208] width 853 height 416
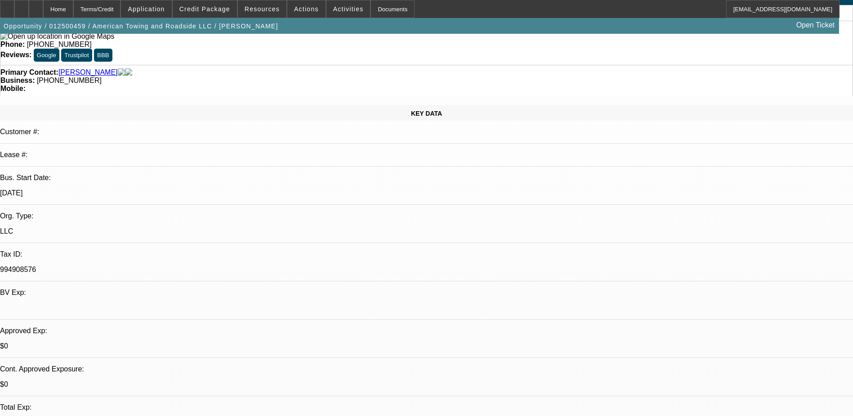
scroll to position [0, 0]
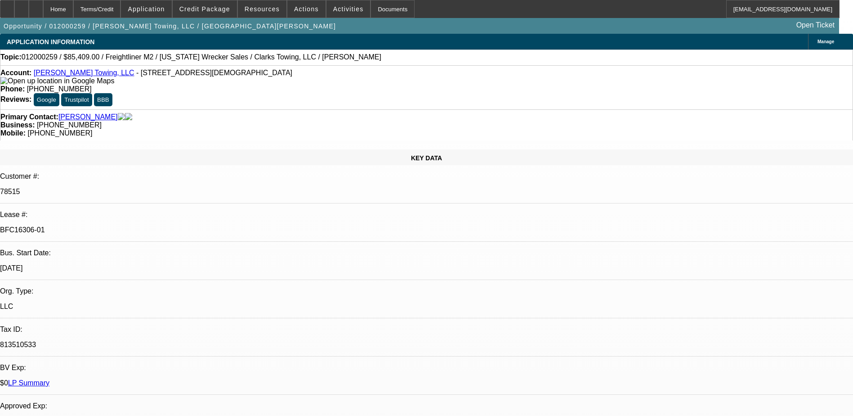
select select "0"
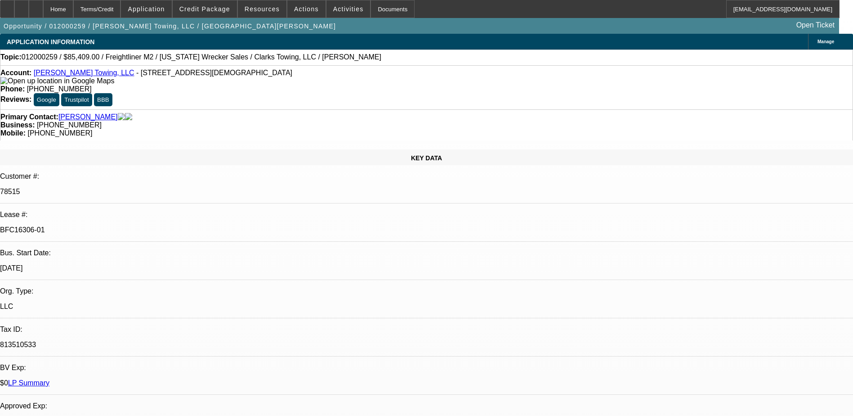
select select "0"
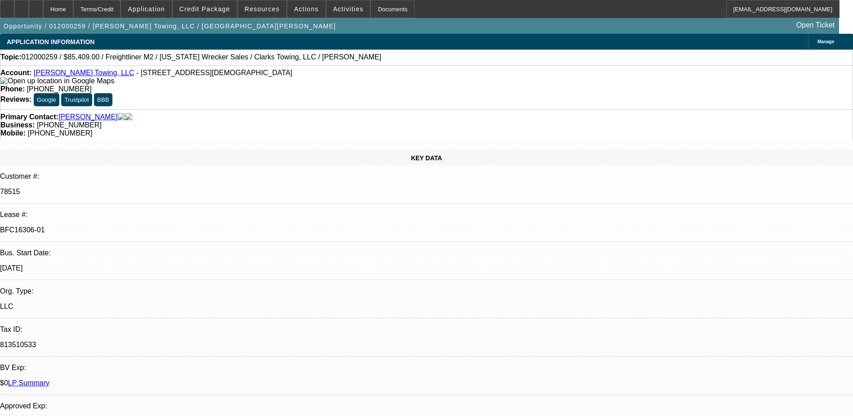
select select "0"
select select "1"
select select "2"
select select "6"
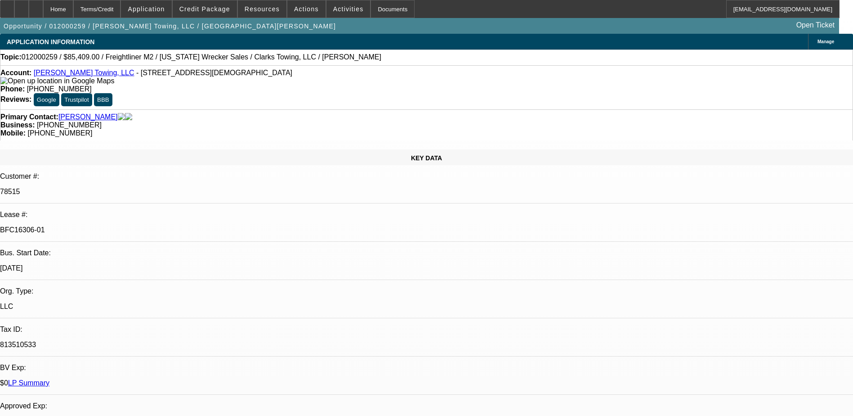
select select "1"
select select "2"
select select "6"
select select "1"
select select "2"
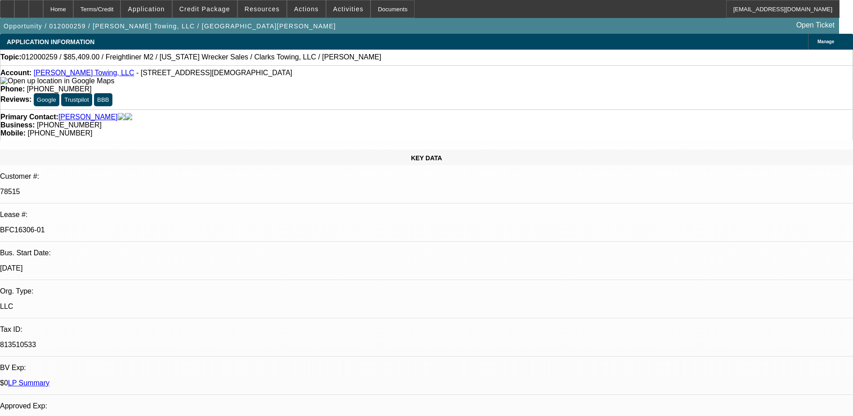
select select "6"
select select "1"
select select "6"
click at [49, 379] on link "LP Summary" at bounding box center [28, 383] width 41 height 8
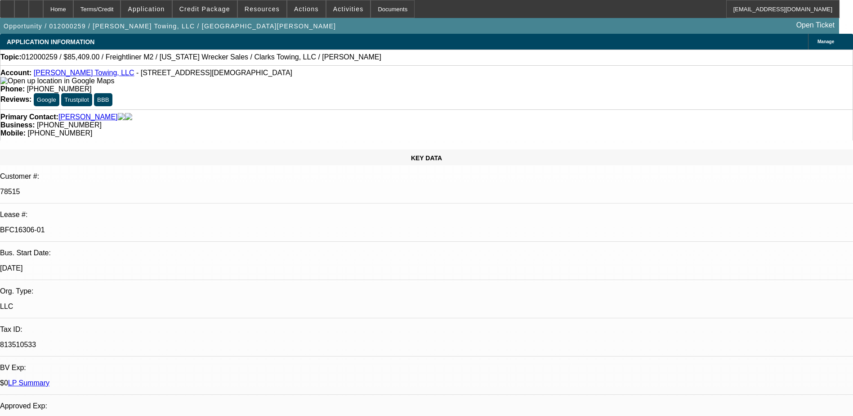
click at [140, 379] on p "$0 LP Summary" at bounding box center [426, 383] width 853 height 8
click at [49, 379] on link "LP Summary" at bounding box center [28, 383] width 41 height 8
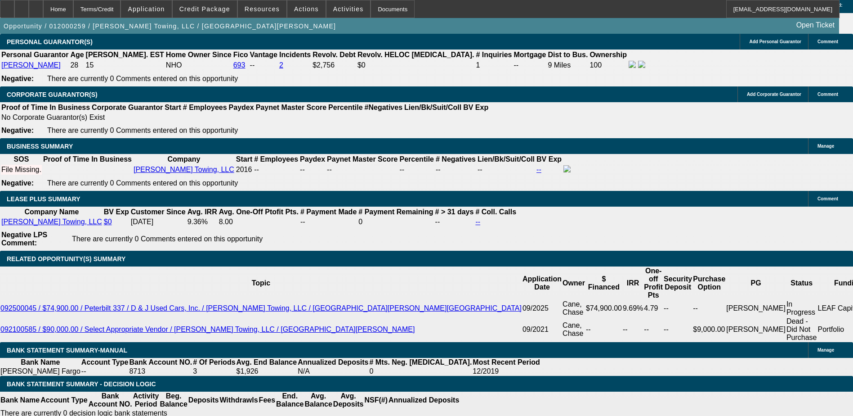
scroll to position [1394, 0]
